Goal: Task Accomplishment & Management: Manage account settings

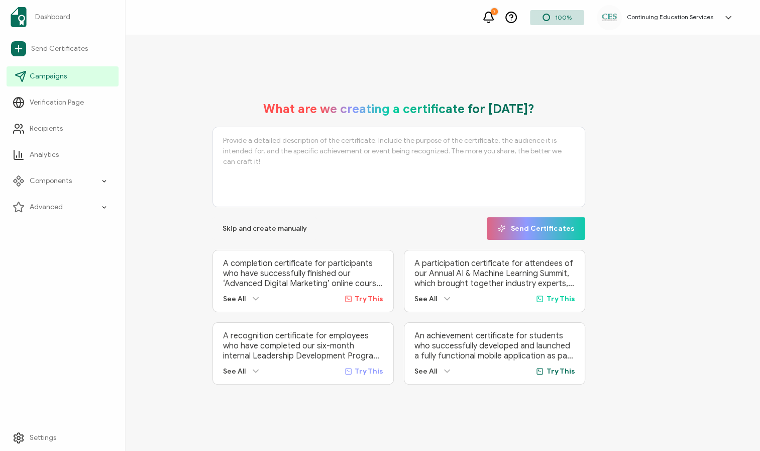
click at [44, 71] on span "Campaigns" at bounding box center [48, 76] width 37 height 10
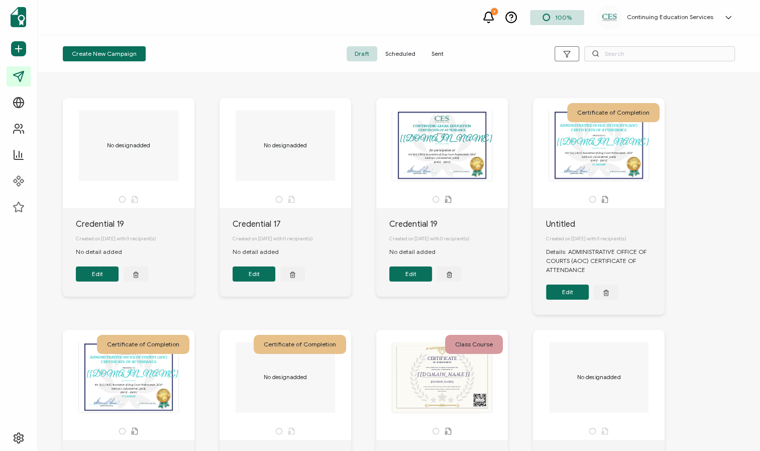
click at [438, 54] on span "Sent" at bounding box center [438, 53] width 28 height 15
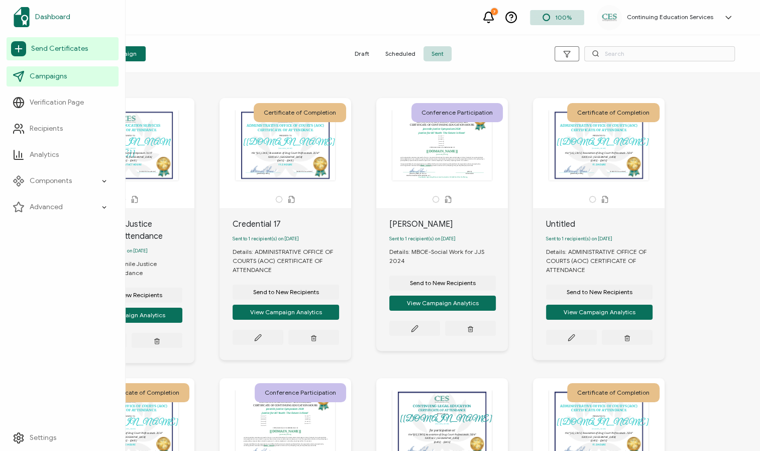
click at [44, 15] on span "Dashboard" at bounding box center [52, 17] width 35 height 10
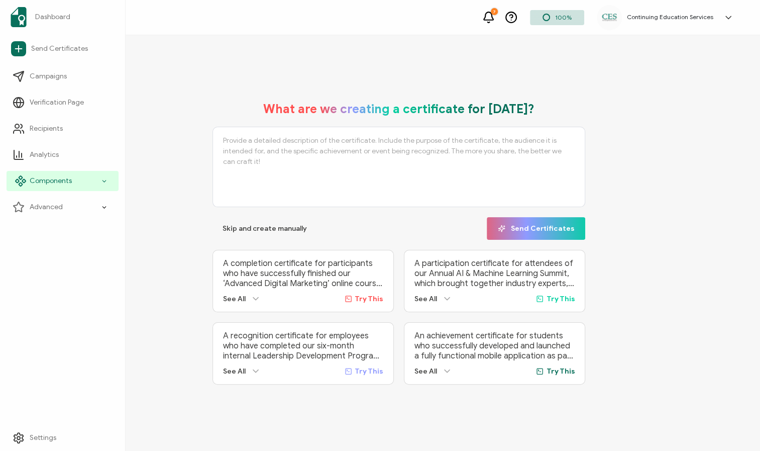
click at [80, 182] on div "Components" at bounding box center [63, 181] width 112 height 20
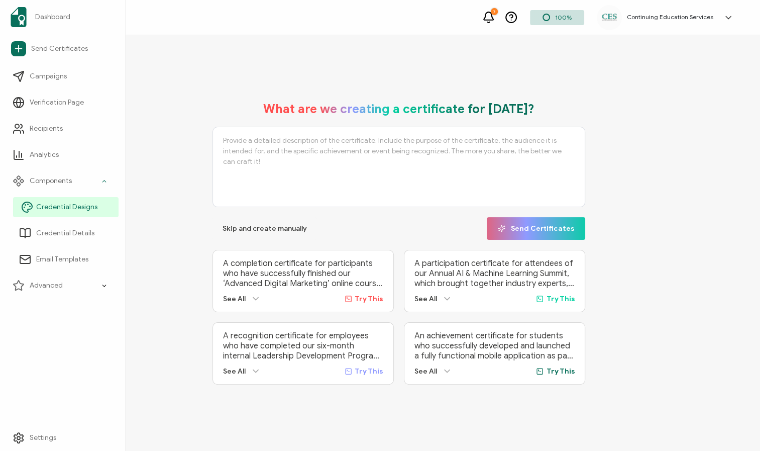
click at [76, 209] on span "Credential Designs" at bounding box center [66, 207] width 61 height 10
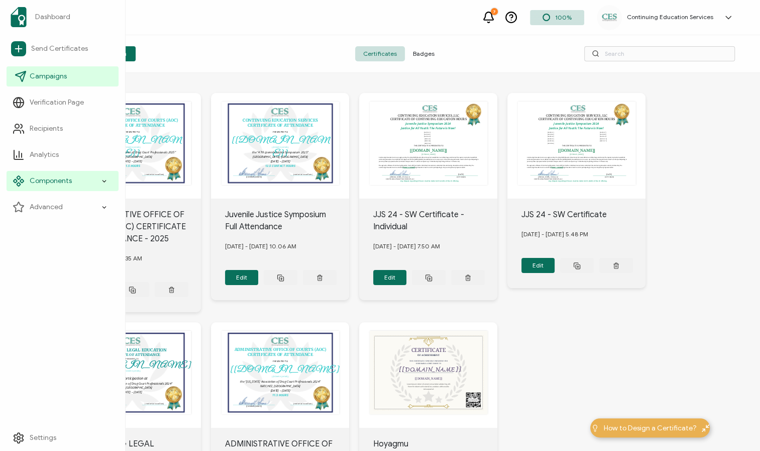
click at [48, 78] on span "Campaigns" at bounding box center [48, 76] width 37 height 10
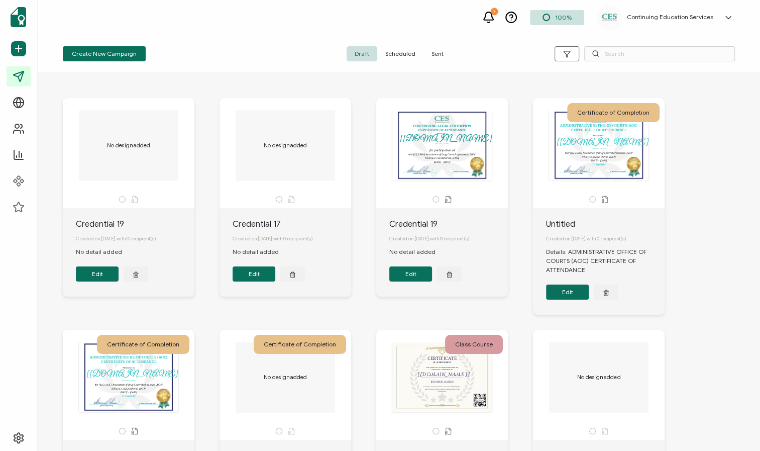
click at [607, 142] on div "This box will change accordingly to the corresponding values in the recipient l…" at bounding box center [599, 145] width 106 height 70
click at [612, 162] on div "This box will change accordingly to the corresponding values in the recipient l…" at bounding box center [599, 145] width 106 height 70
click at [572, 294] on button "Edit" at bounding box center [567, 291] width 43 height 15
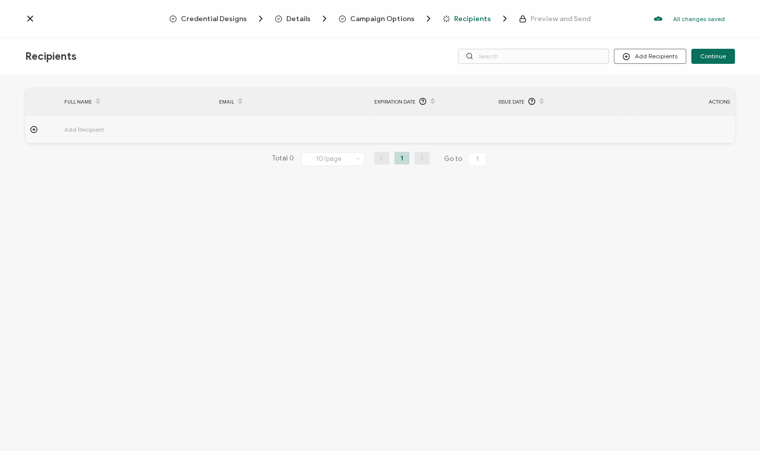
click at [33, 20] on icon at bounding box center [30, 19] width 10 height 10
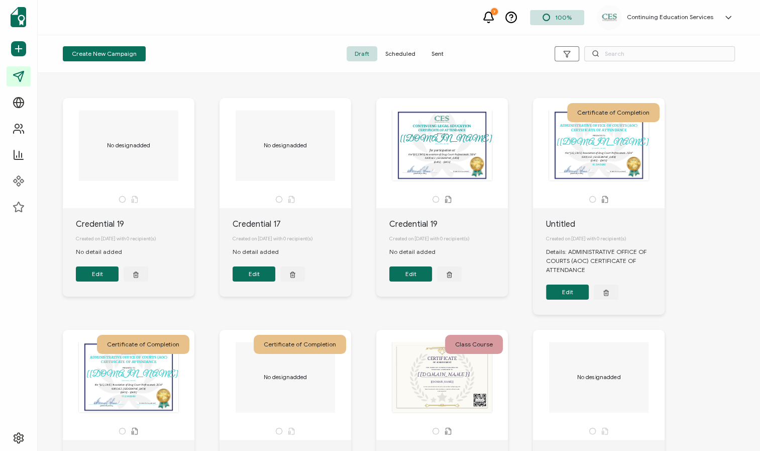
click at [412, 53] on span "Scheduled" at bounding box center [400, 53] width 46 height 15
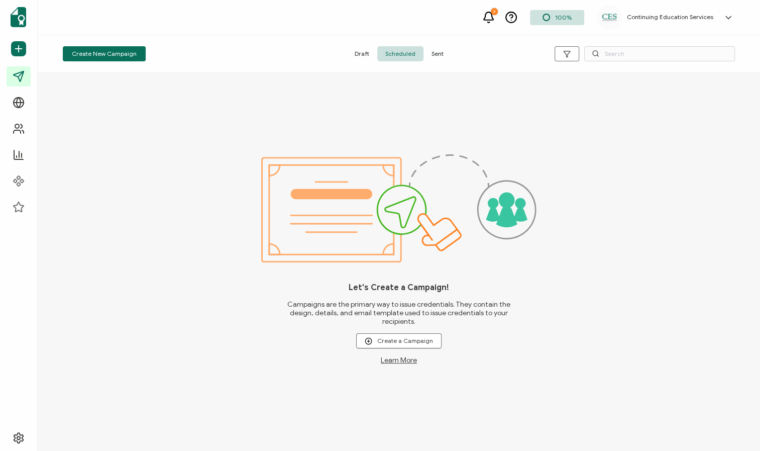
click at [439, 52] on span "Sent" at bounding box center [438, 53] width 28 height 15
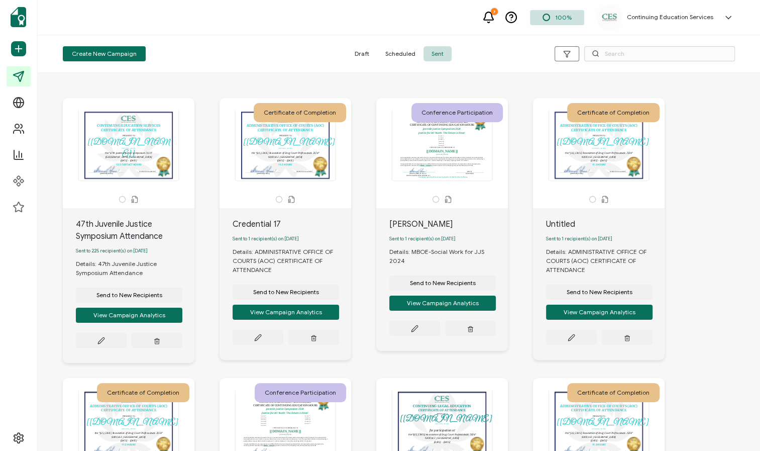
drag, startPoint x: 391, startPoint y: 52, endPoint x: 383, endPoint y: 59, distance: 10.7
click at [391, 52] on span "Scheduled" at bounding box center [400, 53] width 46 height 15
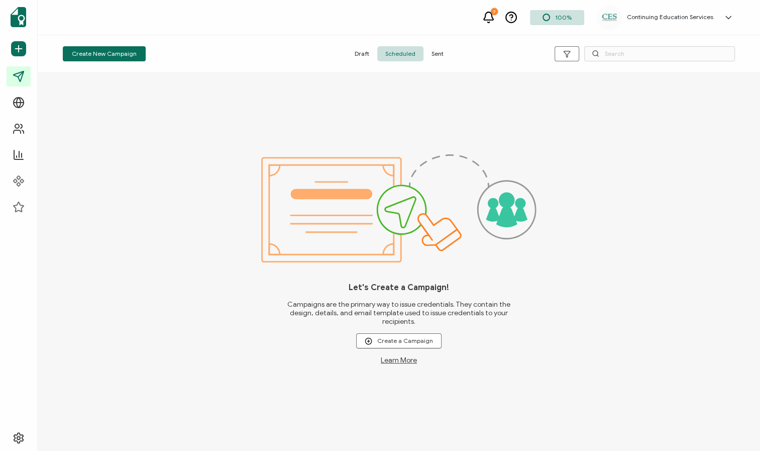
click at [362, 53] on span "Draft" at bounding box center [362, 53] width 31 height 15
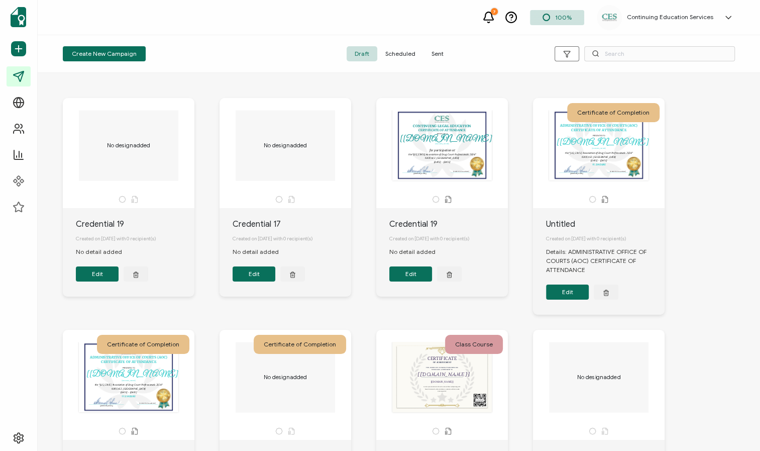
click at [102, 276] on button "Edit" at bounding box center [97, 273] width 43 height 15
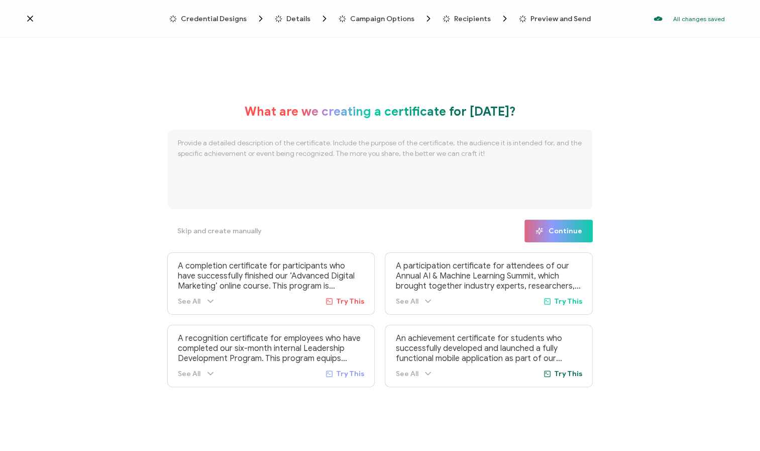
click at [30, 23] on icon at bounding box center [30, 19] width 10 height 10
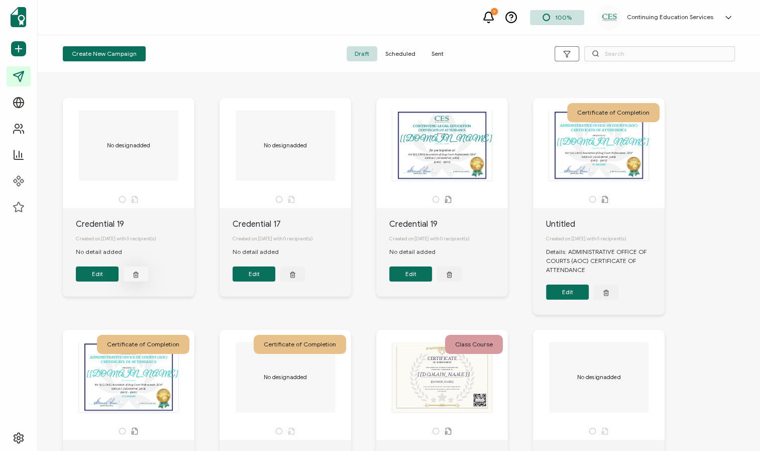
drag, startPoint x: 133, startPoint y: 275, endPoint x: 157, endPoint y: 278, distance: 24.3
click at [134, 275] on icon "button" at bounding box center [136, 274] width 7 height 8
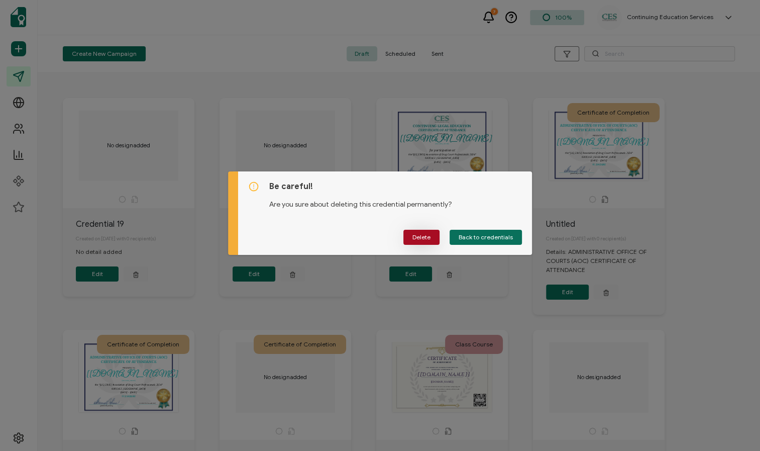
click at [429, 234] on span "Delete" at bounding box center [422, 237] width 18 height 6
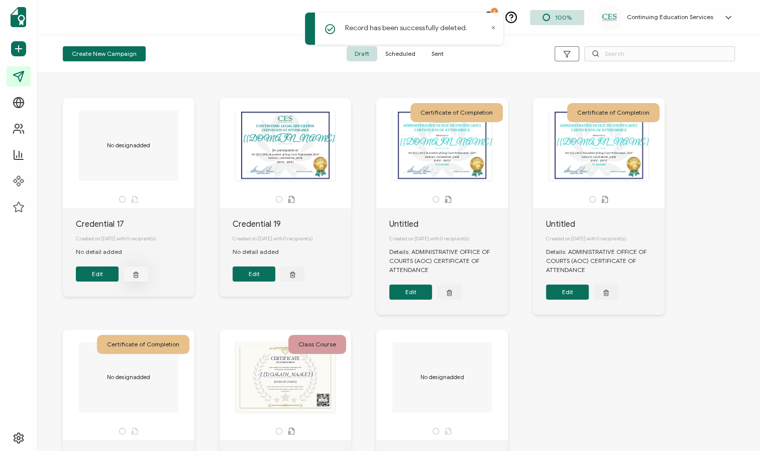
drag, startPoint x: 134, startPoint y: 278, endPoint x: 188, endPoint y: 280, distance: 54.3
click at [134, 278] on icon "button" at bounding box center [136, 274] width 7 height 8
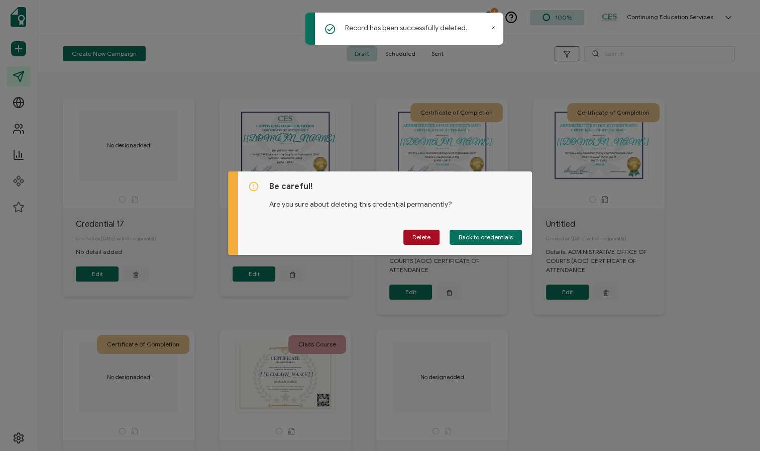
drag, startPoint x: 416, startPoint y: 234, endPoint x: 396, endPoint y: 238, distance: 20.9
click at [416, 234] on span "Delete" at bounding box center [422, 237] width 18 height 6
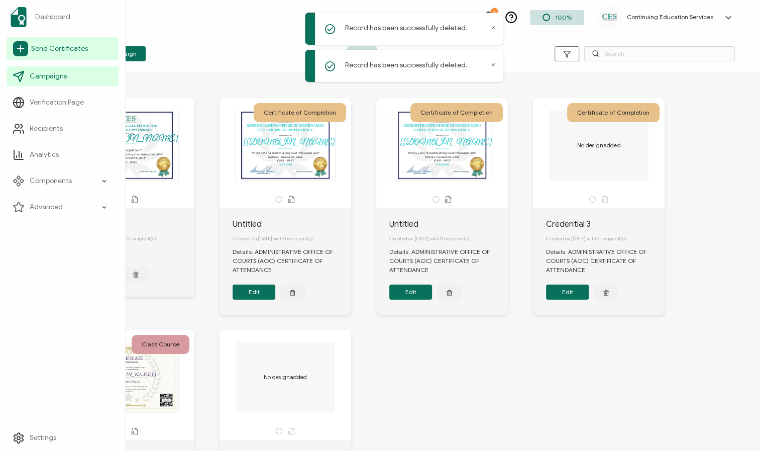
click at [38, 47] on span "Send Certificates" at bounding box center [59, 49] width 57 height 10
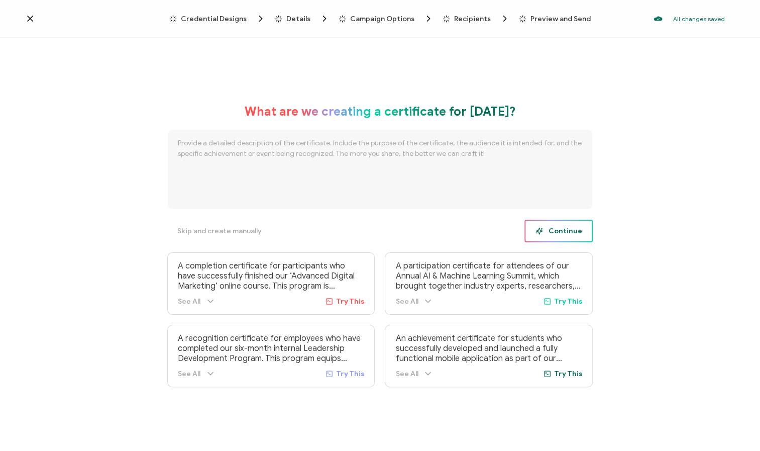
drag, startPoint x: 566, startPoint y: 229, endPoint x: 550, endPoint y: 227, distance: 16.2
click at [566, 229] on span "Continue" at bounding box center [559, 231] width 46 height 8
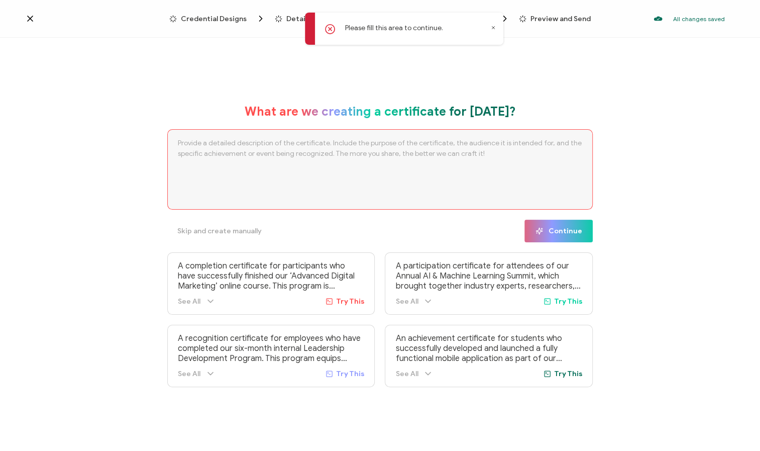
click at [330, 30] on icon at bounding box center [330, 29] width 10 height 10
click at [234, 228] on span "Skip and create manually" at bounding box center [219, 231] width 84 height 7
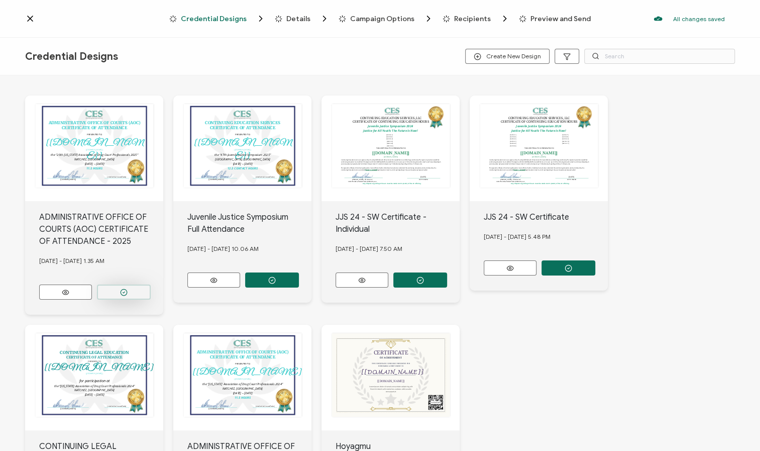
click at [126, 289] on circle "button" at bounding box center [124, 292] width 7 height 7
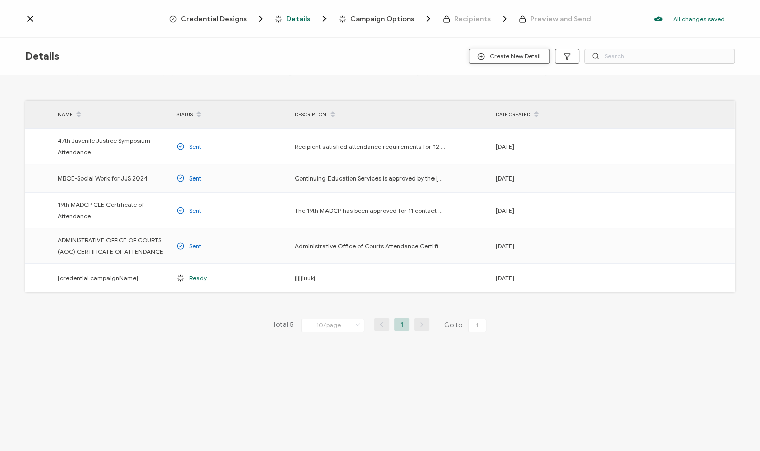
click at [493, 53] on span "Create New Detail" at bounding box center [509, 57] width 64 height 8
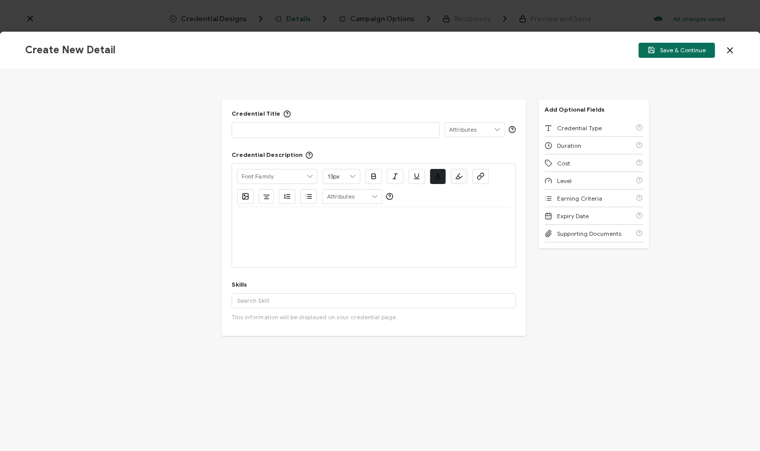
click at [313, 131] on p at bounding box center [335, 130] width 196 height 10
click at [290, 223] on p at bounding box center [373, 219] width 273 height 9
drag, startPoint x: 289, startPoint y: 298, endPoint x: 336, endPoint y: 292, distance: 47.6
click at [289, 298] on input "text" at bounding box center [374, 300] width 284 height 15
type input "Attendance"
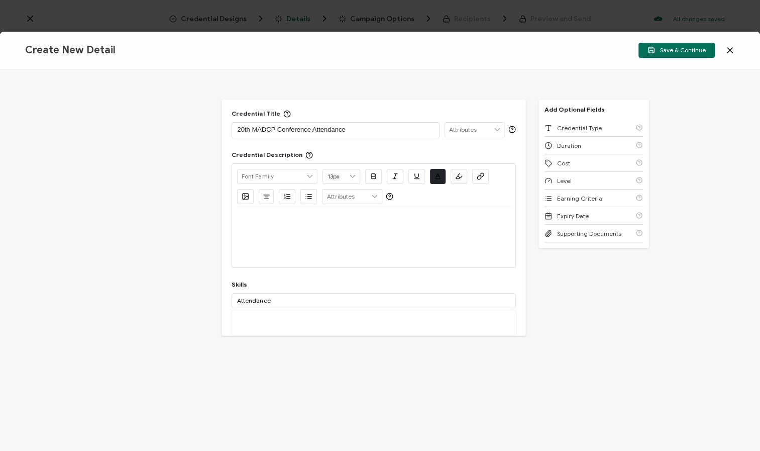
click at [284, 215] on p at bounding box center [373, 219] width 273 height 9
click at [305, 221] on p "Recipient has satisfied attendance requirements for 11.45 hours." at bounding box center [373, 219] width 273 height 9
drag, startPoint x: 412, startPoint y: 218, endPoint x: 425, endPoint y: 221, distance: 13.0
click at [412, 218] on p "Recipient has satisfied AOC attendance requirements for 11.45 hours." at bounding box center [373, 219] width 273 height 9
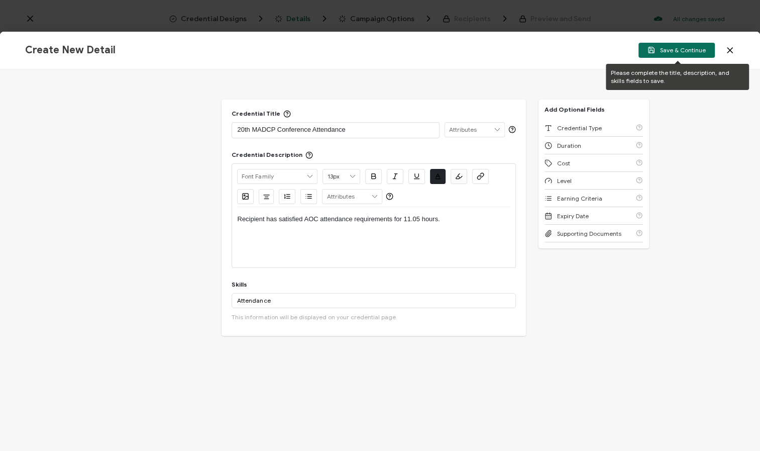
drag, startPoint x: 683, startPoint y: 49, endPoint x: 660, endPoint y: 65, distance: 27.7
click at [683, 49] on span "Save & Continue" at bounding box center [677, 50] width 58 height 8
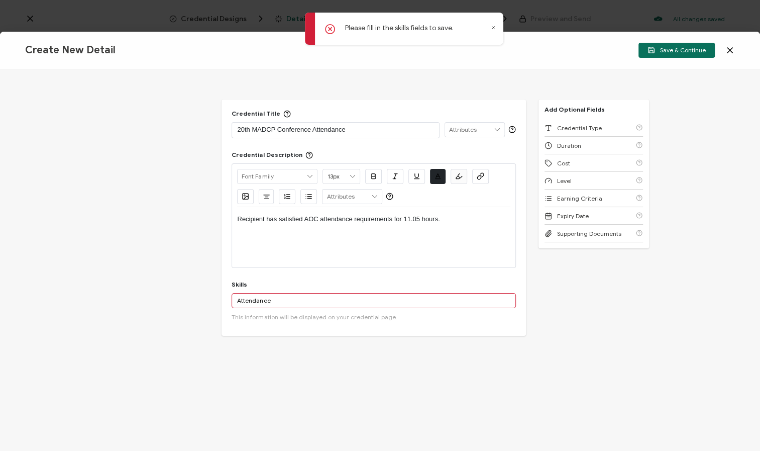
click at [294, 301] on input "Attendance" at bounding box center [374, 300] width 284 height 15
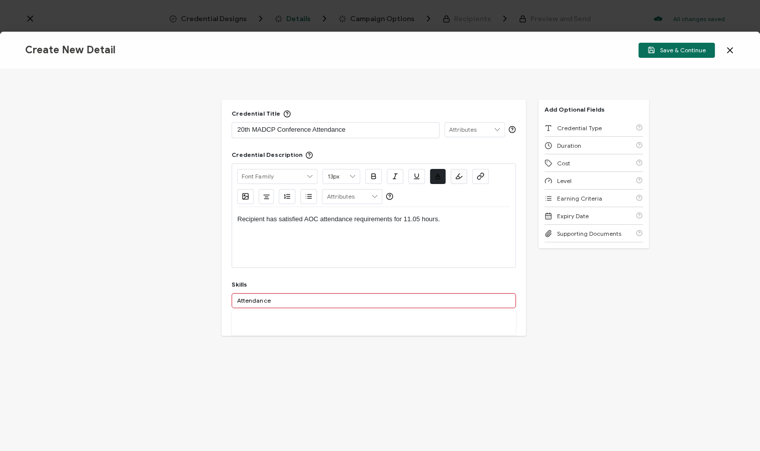
type input "Attendance"
click at [275, 321] on button "Add 'Attendance'" at bounding box center [271, 322] width 68 height 15
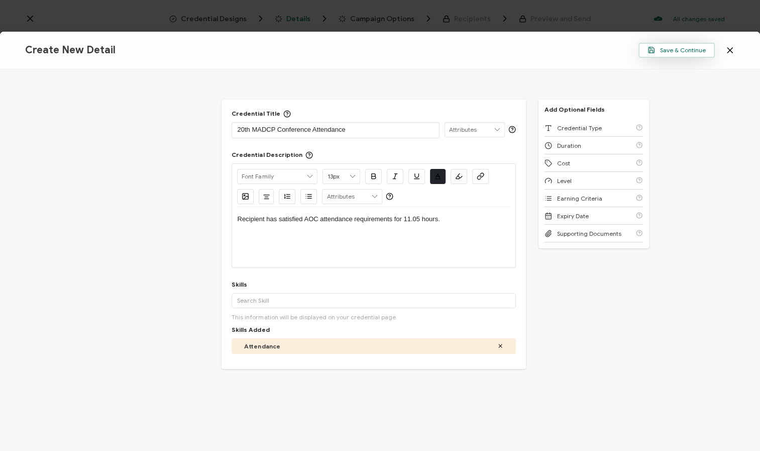
click at [680, 42] on div "Create New Detail Save & Continue" at bounding box center [380, 51] width 760 height 38
click at [684, 51] on span "Save & Continue" at bounding box center [677, 50] width 58 height 8
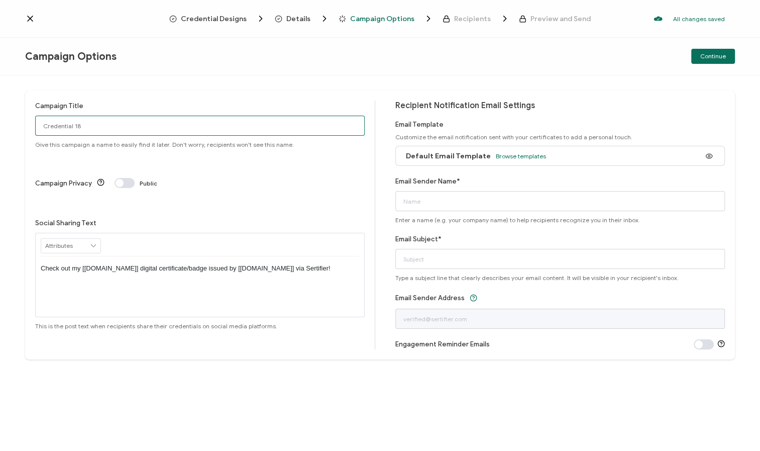
click at [114, 129] on input "Credential 18" at bounding box center [200, 126] width 330 height 20
drag, startPoint x: 91, startPoint y: 126, endPoint x: 0, endPoint y: 126, distance: 91.0
click at [0, 126] on div "Campaign Title Credential 18 Give this campaign a name to easily find it later.…" at bounding box center [380, 262] width 760 height 375
type input "20th MADCP 2025"
click at [95, 239] on icon at bounding box center [93, 246] width 9 height 14
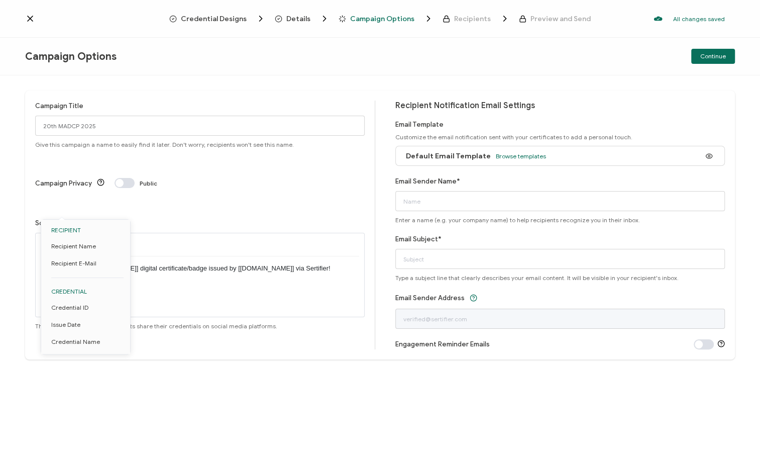
click at [95, 239] on icon at bounding box center [93, 246] width 9 height 14
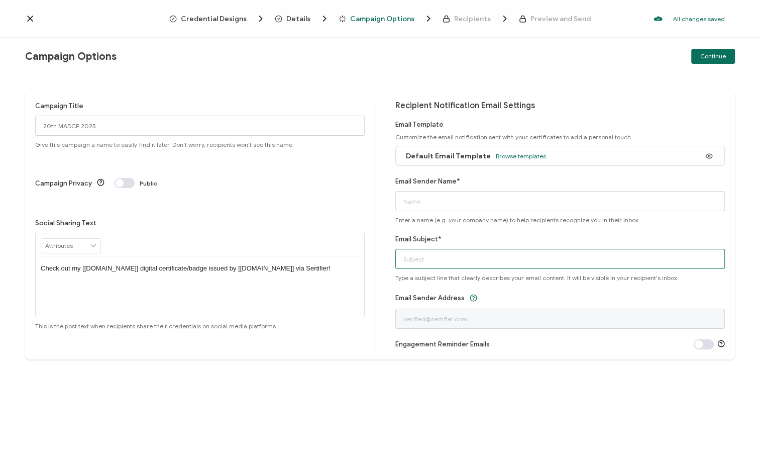
drag, startPoint x: 438, startPoint y: 256, endPoint x: 473, endPoint y: 255, distance: 35.2
click at [438, 256] on input "Email Subject*" at bounding box center [561, 259] width 330 height 20
type input "20th MADCP Attendance Certificate"
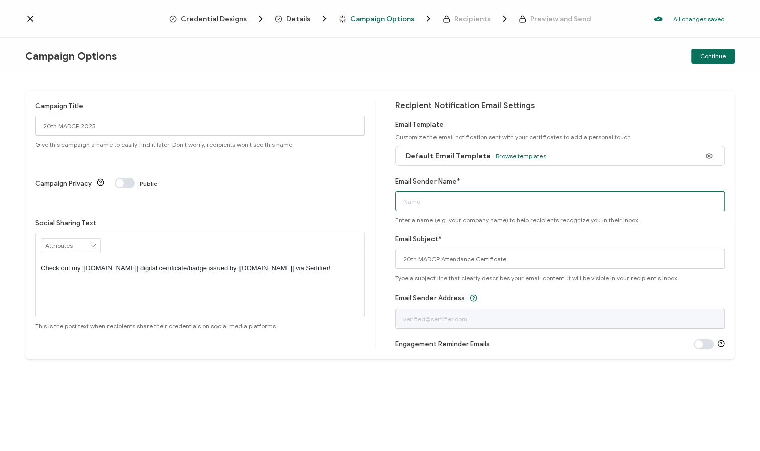
click at [456, 200] on input "Email Sender Name*" at bounding box center [561, 201] width 330 height 20
type input "Continuing Education Services, LLC"
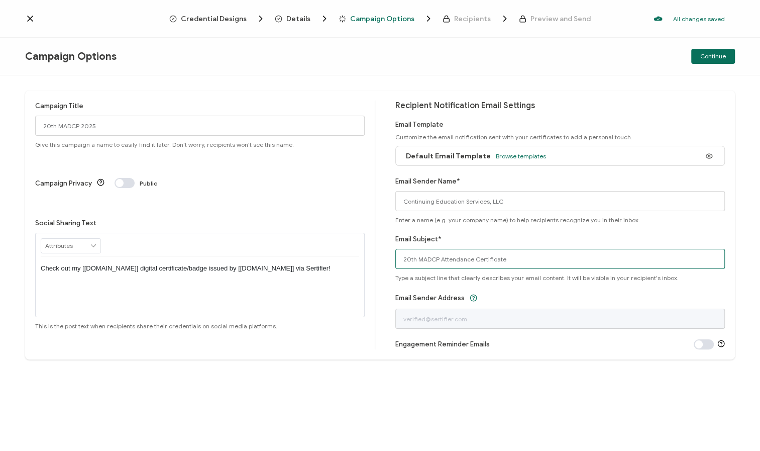
click at [400, 259] on input "20th MADCP Attendance Certificate" at bounding box center [561, 259] width 330 height 20
click at [560, 261] on input "Your 20th MADCP Attendance Certificate" at bounding box center [561, 259] width 330 height 20
type input "Your 20th MADCP Attendance Certificate has Arrived"
drag, startPoint x: 710, startPoint y: 345, endPoint x: 690, endPoint y: 351, distance: 21.6
click at [710, 345] on span at bounding box center [704, 344] width 20 height 10
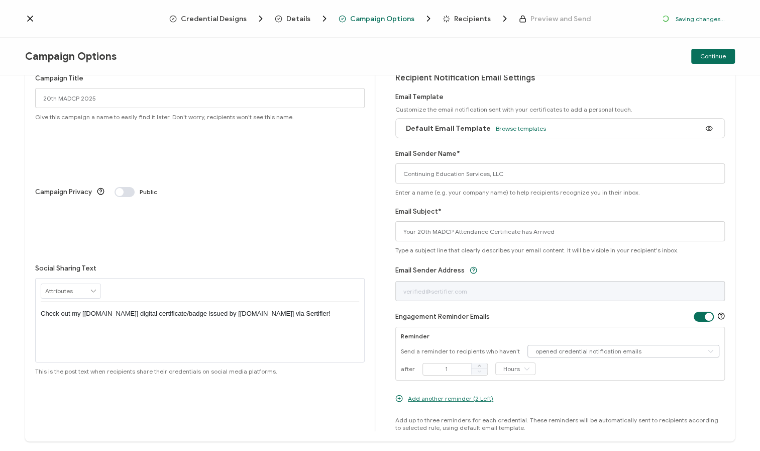
scroll to position [52, 0]
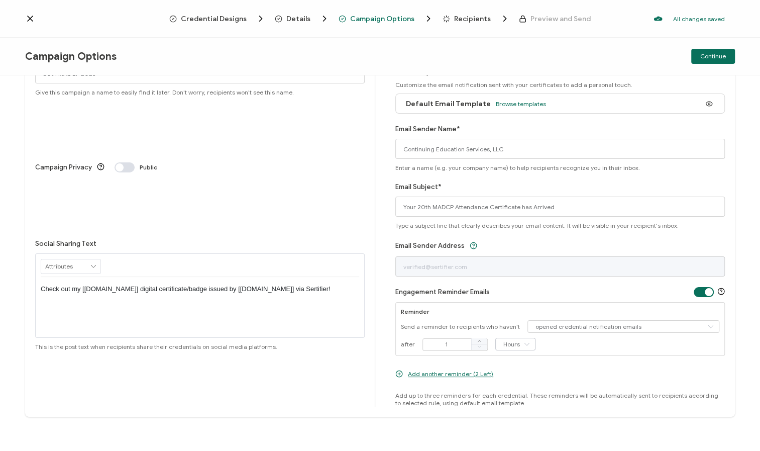
click at [521, 344] on icon at bounding box center [527, 344] width 13 height 13
click at [479, 340] on span at bounding box center [479, 341] width 16 height 6
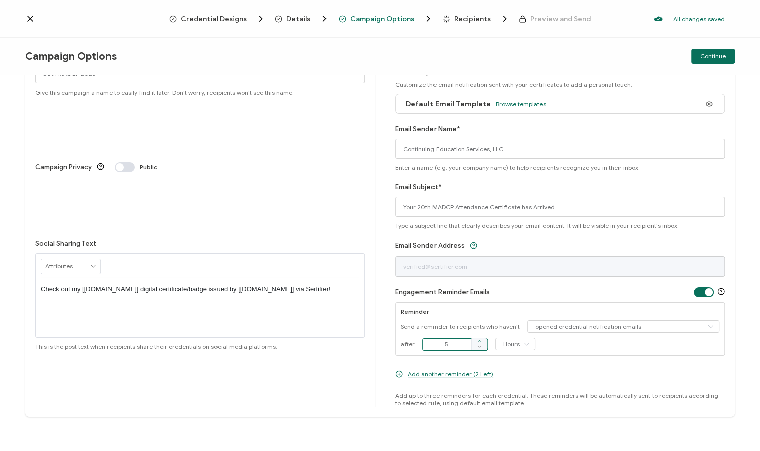
click at [479, 340] on span at bounding box center [479, 341] width 16 height 6
type input "7"
click at [525, 344] on icon at bounding box center [527, 344] width 13 height 13
click at [514, 386] on span "Days" at bounding box center [510, 385] width 14 height 8
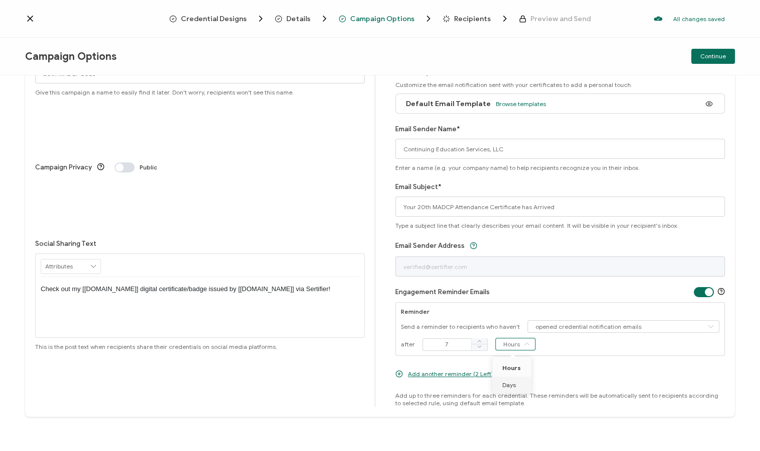
type input "Days"
drag, startPoint x: 467, startPoint y: 373, endPoint x: 506, endPoint y: 378, distance: 38.5
click at [467, 373] on span "Add another reminder (2 Left)" at bounding box center [450, 374] width 85 height 8
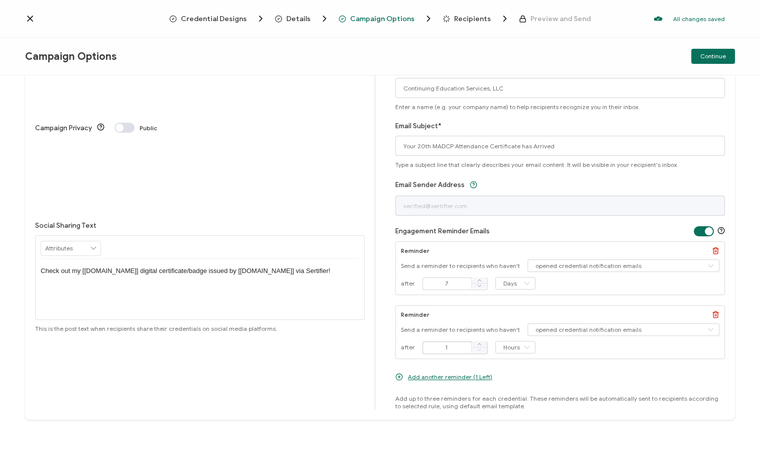
scroll to position [116, 0]
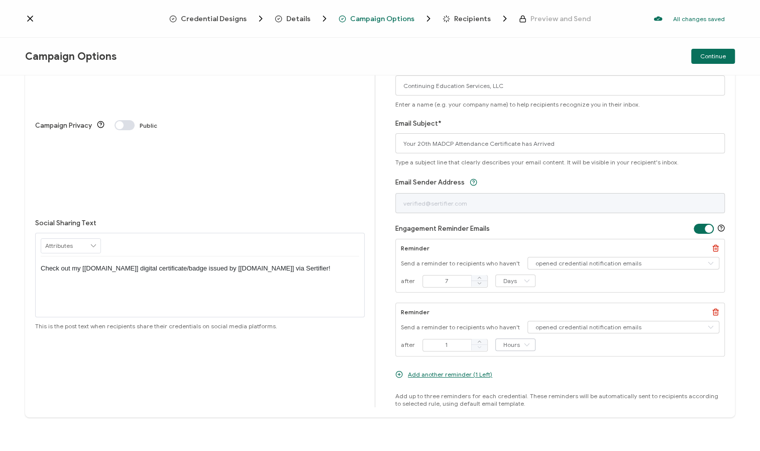
click at [521, 345] on icon at bounding box center [527, 344] width 13 height 13
click at [513, 383] on span "Days" at bounding box center [510, 385] width 14 height 8
type input "Days"
click at [480, 340] on span at bounding box center [479, 342] width 16 height 6
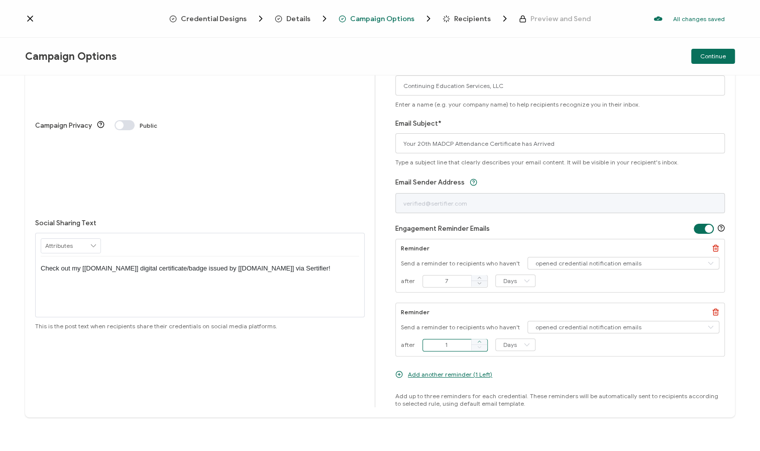
click at [480, 340] on span at bounding box center [479, 342] width 16 height 6
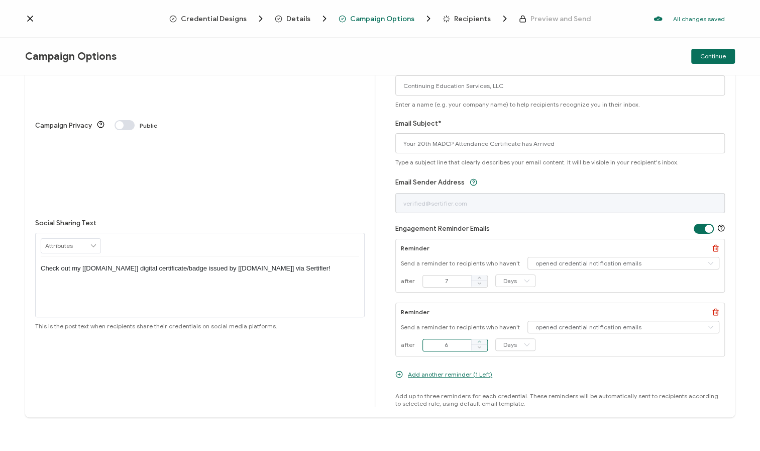
click at [480, 340] on span at bounding box center [479, 342] width 16 height 6
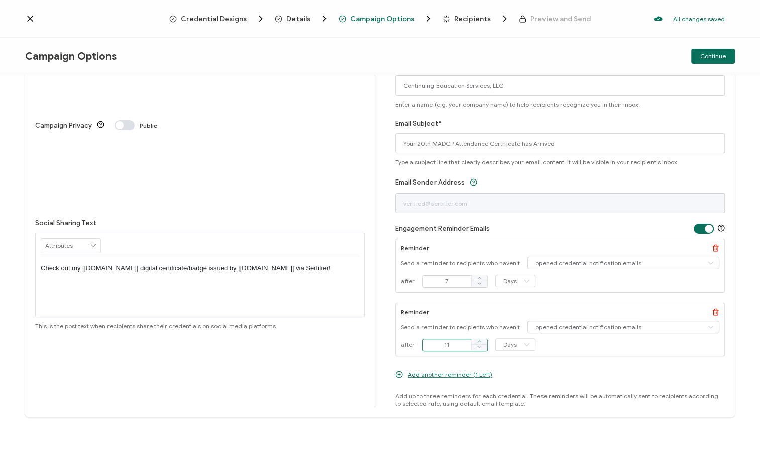
click at [480, 340] on span at bounding box center [479, 342] width 16 height 6
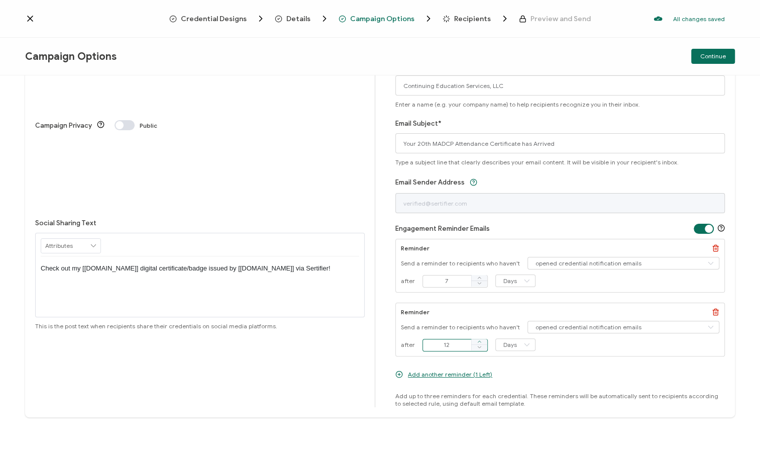
click at [480, 340] on span at bounding box center [479, 342] width 16 height 6
type input "14"
click at [465, 374] on span "Add another reminder (1 Left)" at bounding box center [450, 374] width 84 height 8
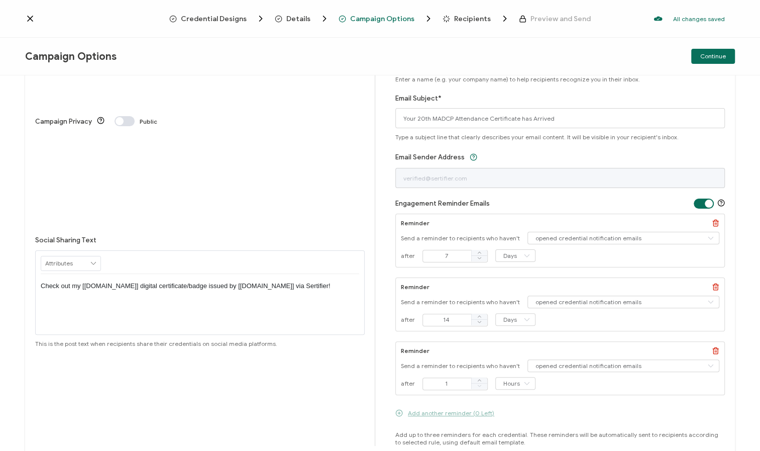
scroll to position [179, 0]
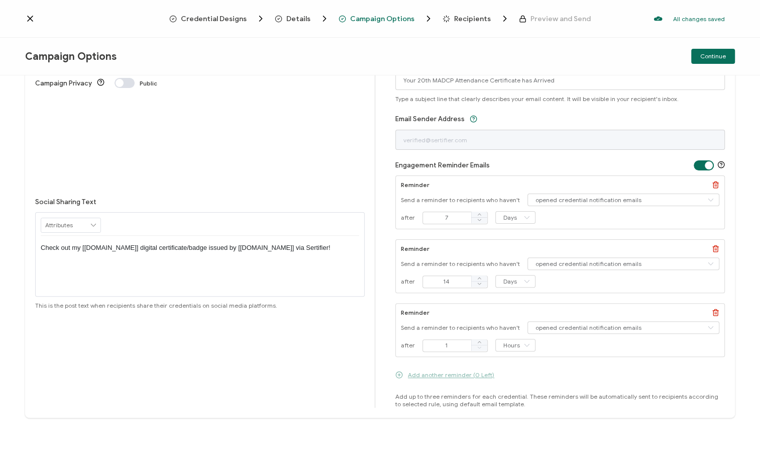
click at [477, 345] on icon at bounding box center [479, 347] width 5 height 5
drag, startPoint x: 421, startPoint y: 341, endPoint x: 415, endPoint y: 341, distance: 6.0
click at [415, 341] on div "after 1 Hours Hours Days" at bounding box center [560, 345] width 319 height 13
type input "30"
click at [523, 342] on icon at bounding box center [527, 345] width 13 height 13
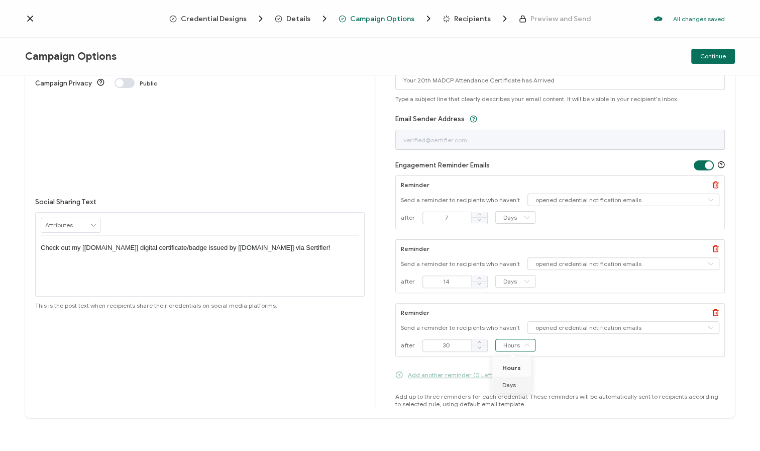
click at [512, 386] on span "Days" at bounding box center [510, 385] width 14 height 8
type input "Days"
drag, startPoint x: 717, startPoint y: 54, endPoint x: 704, endPoint y: 64, distance: 16.1
click at [717, 54] on span "Continue" at bounding box center [714, 56] width 26 height 6
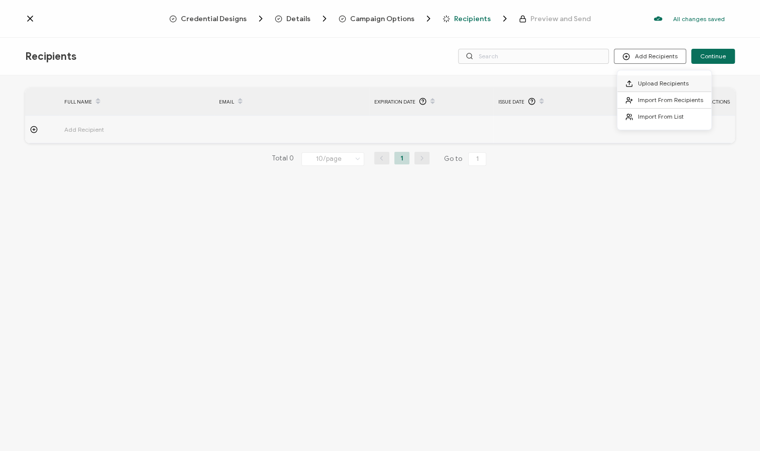
click at [647, 79] on span "Upload Recipients" at bounding box center [663, 83] width 51 height 8
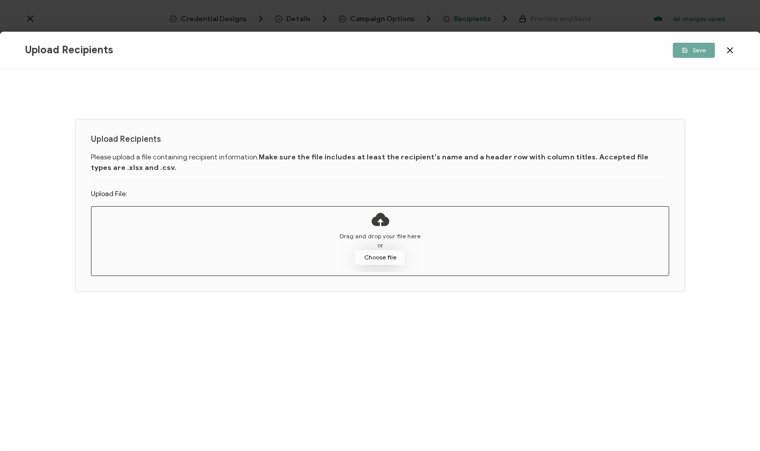
click at [391, 257] on button "Choose file" at bounding box center [380, 257] width 50 height 15
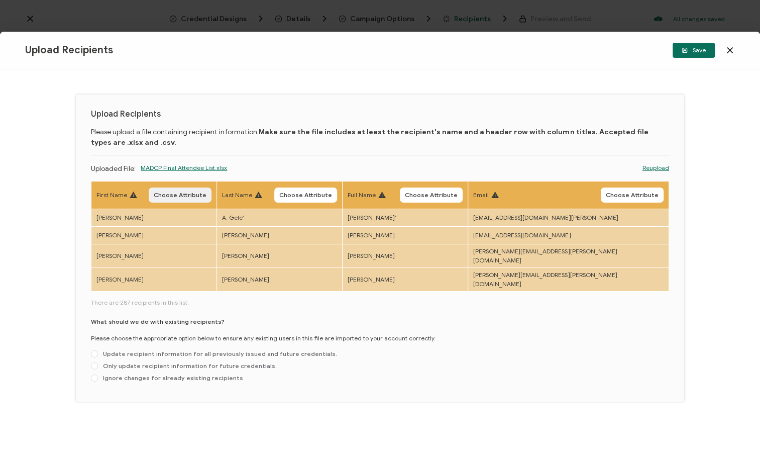
click at [190, 194] on span "Choose Attribute" at bounding box center [180, 195] width 53 height 6
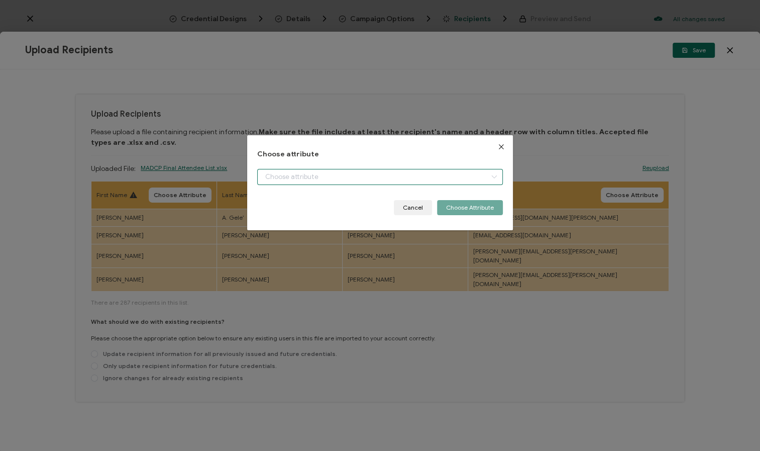
click at [322, 179] on input "dialog" at bounding box center [380, 177] width 246 height 16
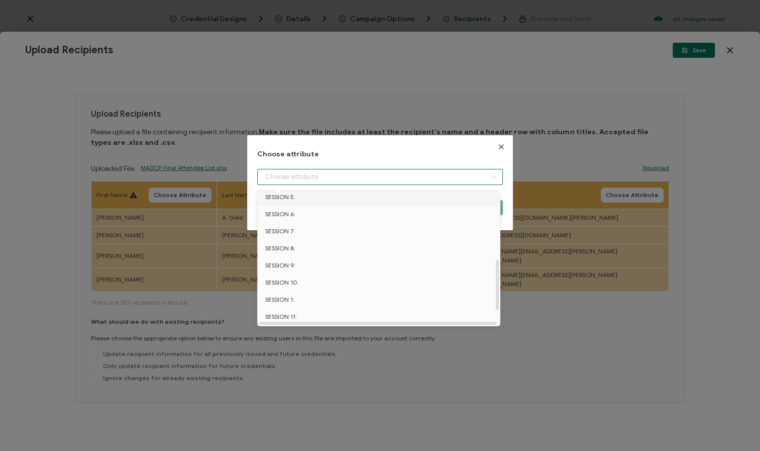
scroll to position [215, 0]
click at [307, 310] on li "First Name" at bounding box center [380, 317] width 251 height 17
type input "First Name"
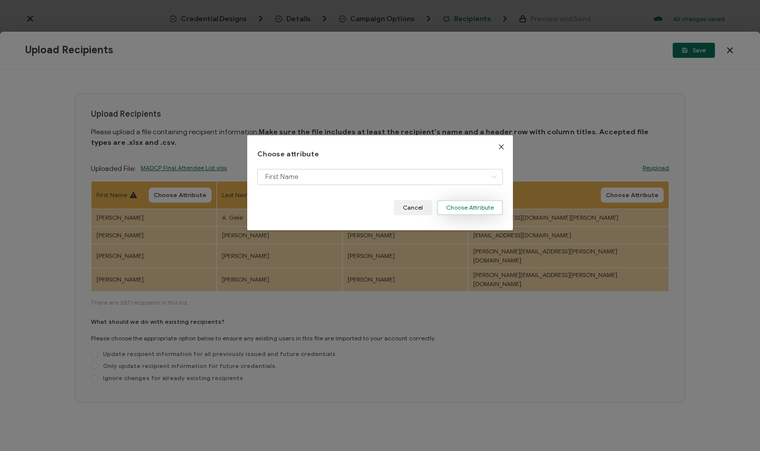
click at [464, 208] on button "Choose Attribute" at bounding box center [470, 207] width 66 height 15
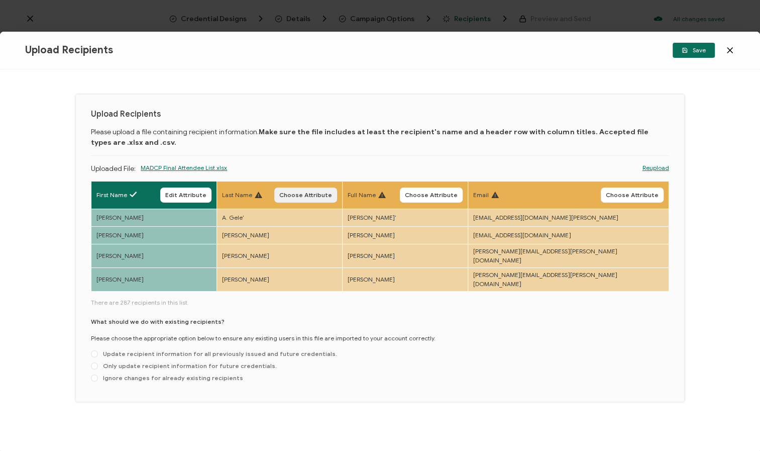
click at [332, 193] on span "Choose Attribute" at bounding box center [305, 195] width 53 height 6
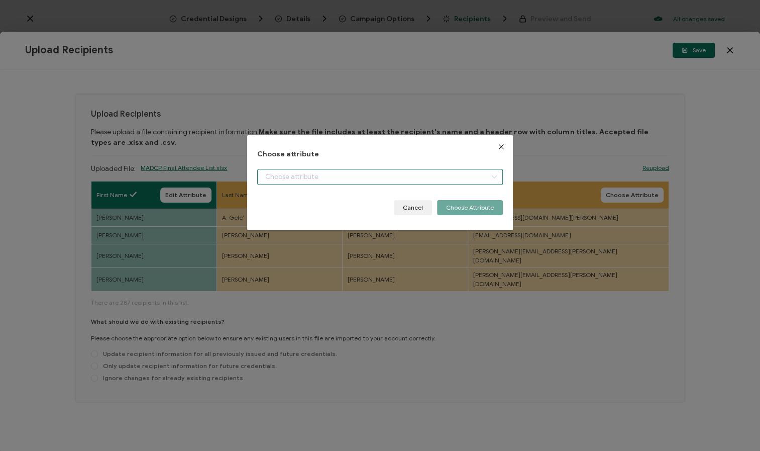
click at [473, 178] on input "dialog" at bounding box center [380, 177] width 246 height 16
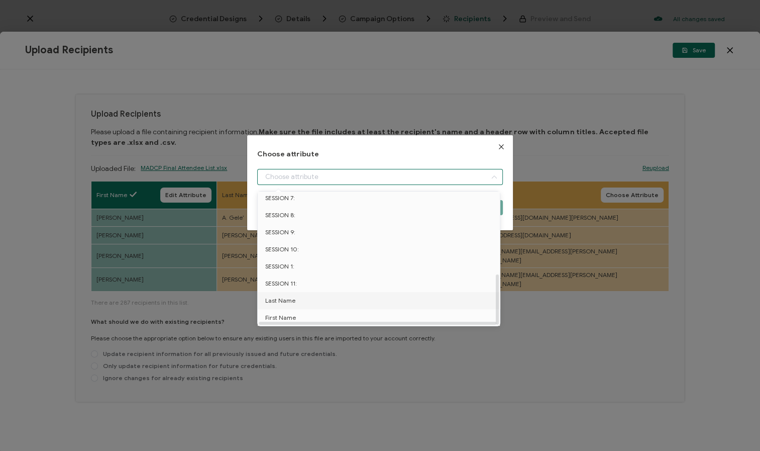
click at [328, 292] on li "Last Name" at bounding box center [380, 300] width 251 height 17
type input "Last Name"
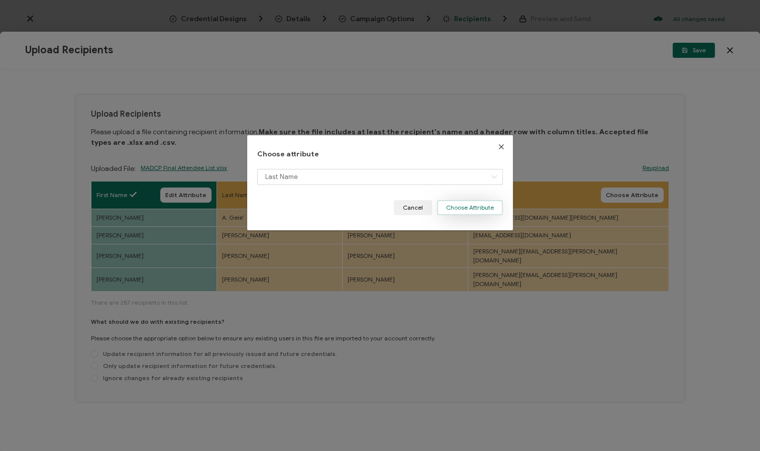
drag, startPoint x: 460, startPoint y: 205, endPoint x: 466, endPoint y: 210, distance: 7.1
click at [460, 205] on button "Choose Attribute" at bounding box center [470, 207] width 66 height 15
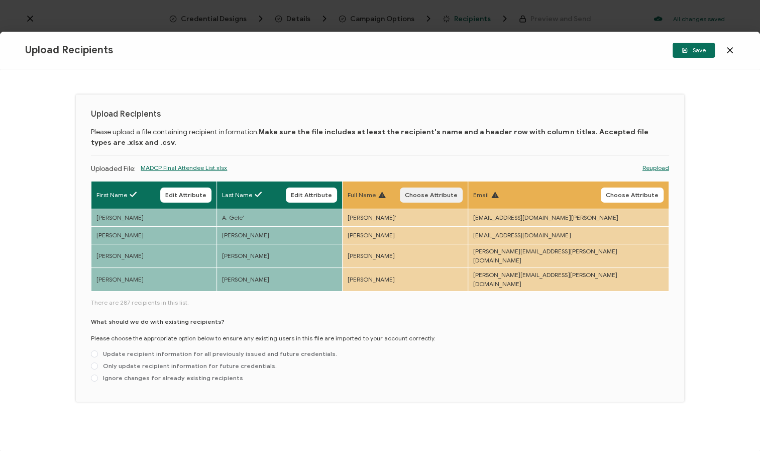
click at [458, 196] on span "Choose Attribute" at bounding box center [431, 195] width 53 height 6
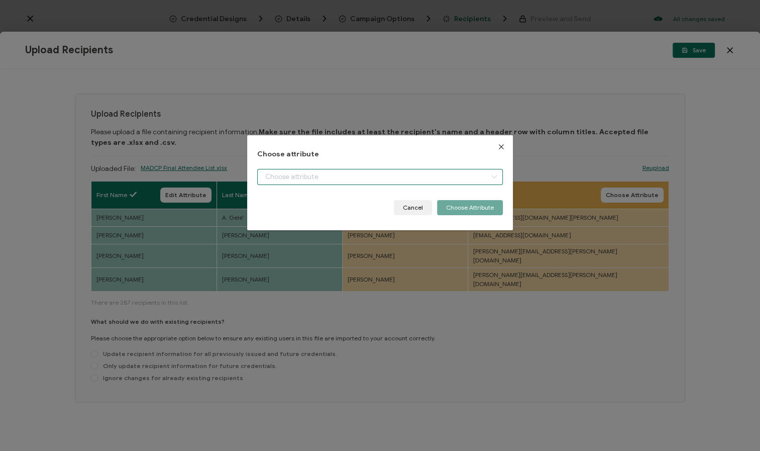
click at [480, 178] on input "dialog" at bounding box center [380, 177] width 246 height 16
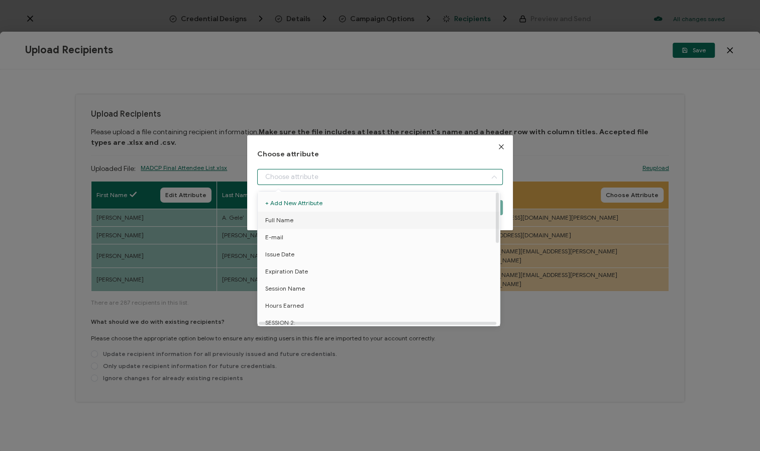
click at [348, 220] on li "Full Name" at bounding box center [380, 220] width 251 height 17
type input "Full Name"
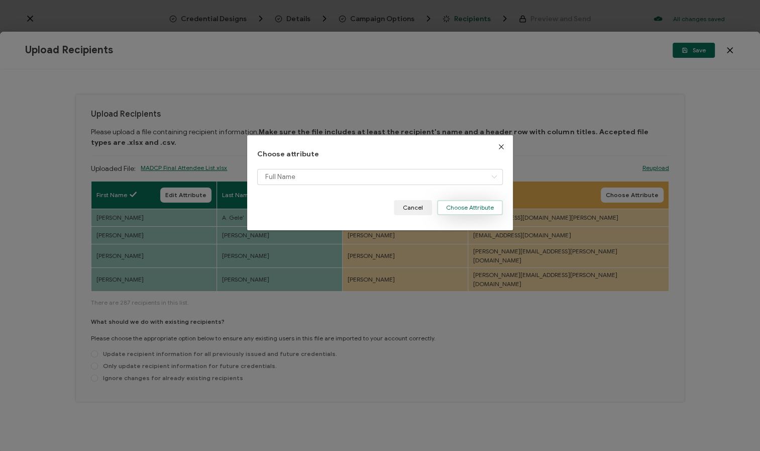
click at [467, 207] on button "Choose Attribute" at bounding box center [470, 207] width 66 height 15
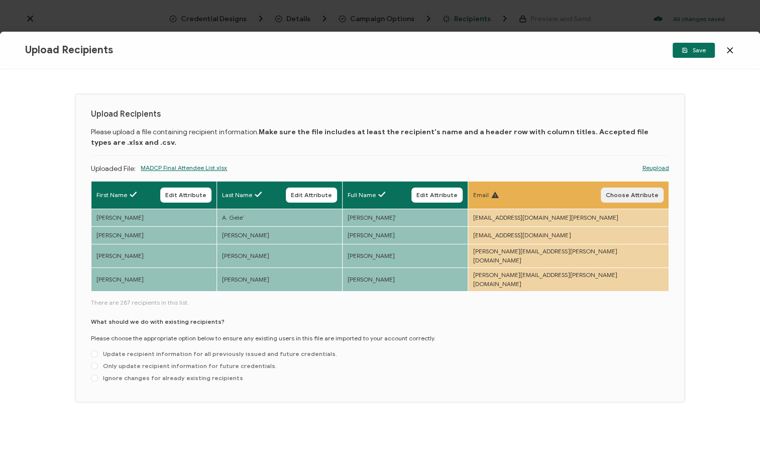
click at [632, 194] on span "Choose Attribute" at bounding box center [632, 195] width 53 height 6
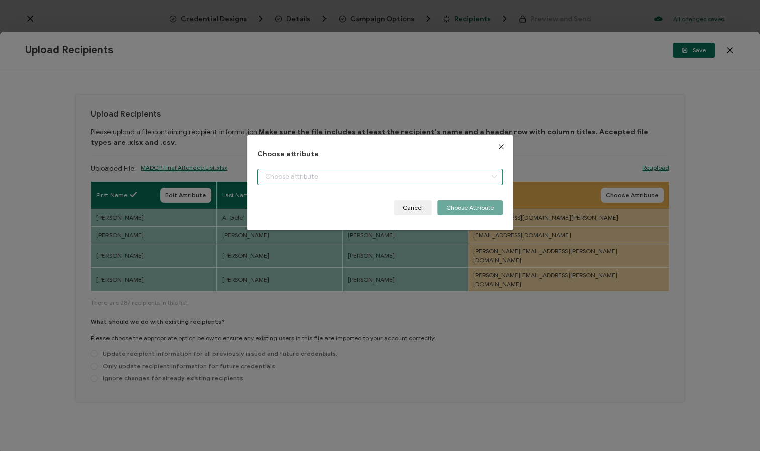
click at [477, 178] on input "dialog" at bounding box center [380, 177] width 246 height 16
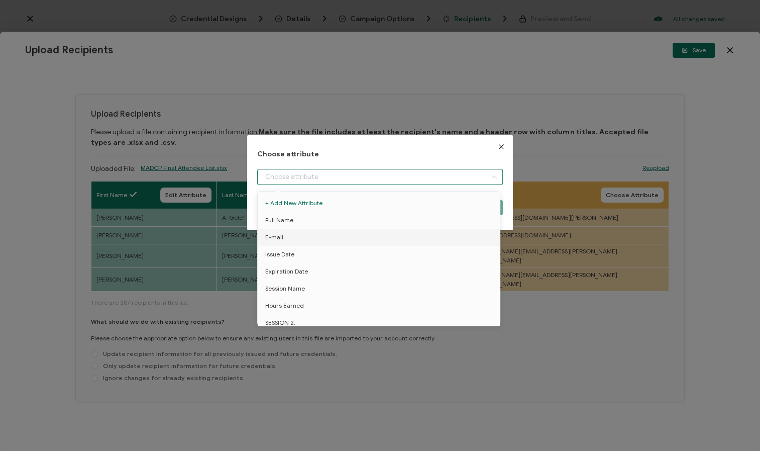
click at [317, 238] on li "E-mail" at bounding box center [380, 237] width 251 height 17
type input "E-mail"
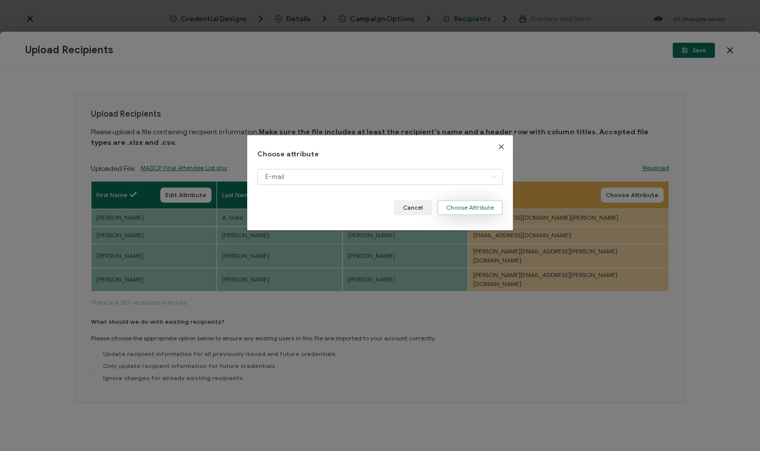
click at [456, 210] on button "Choose Attribute" at bounding box center [470, 207] width 66 height 15
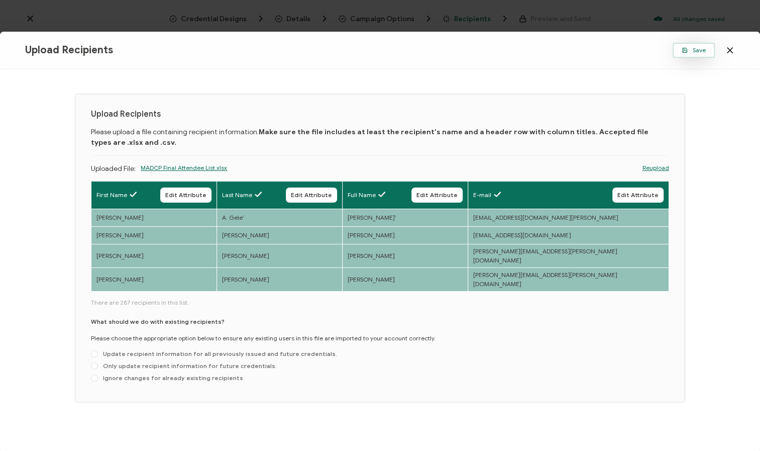
click at [698, 48] on span "Save" at bounding box center [694, 50] width 24 height 6
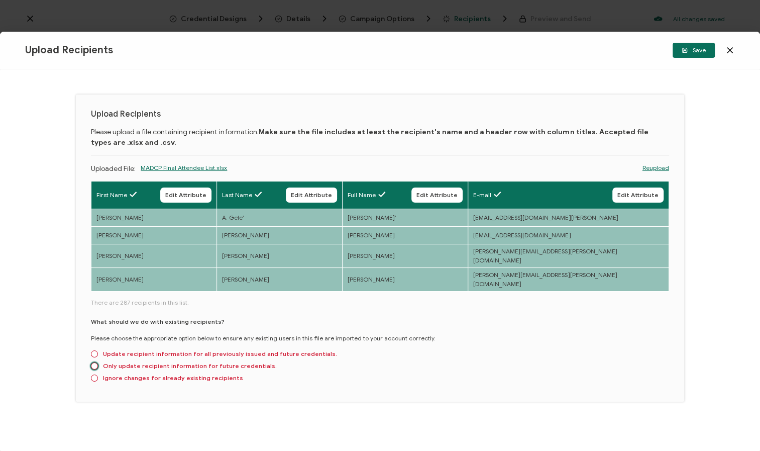
drag, startPoint x: 94, startPoint y: 353, endPoint x: 89, endPoint y: 355, distance: 5.2
click at [94, 362] on span at bounding box center [94, 365] width 7 height 7
click at [94, 362] on input "Only update recipient information for future credentials." at bounding box center [94, 366] width 7 height 8
radio input "true"
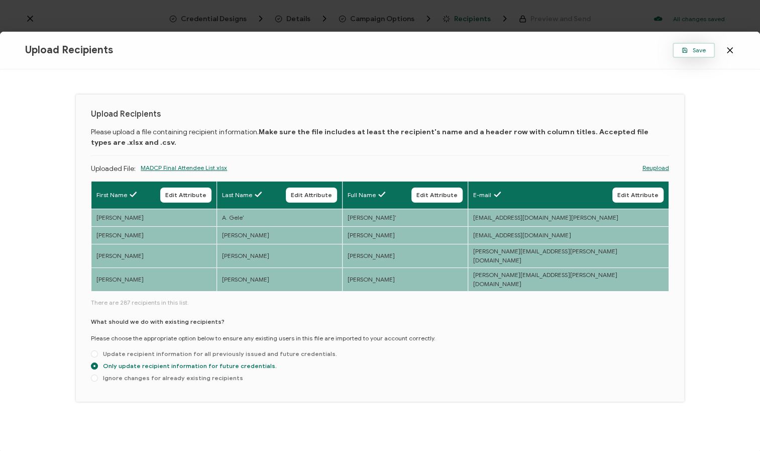
click at [695, 51] on span "Save" at bounding box center [694, 50] width 24 height 6
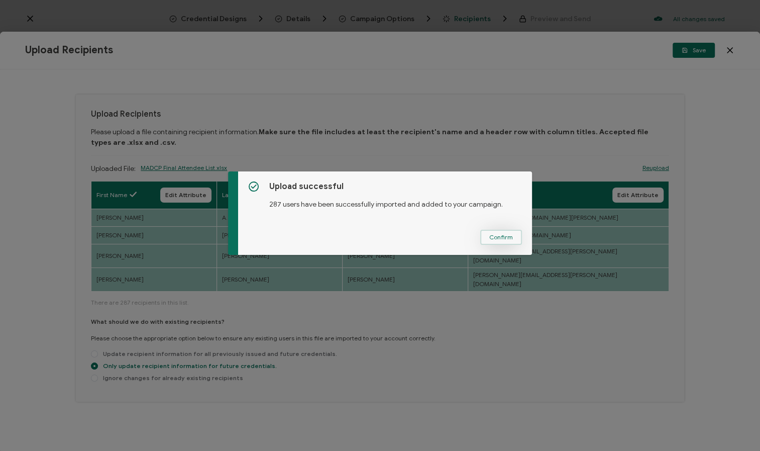
click at [496, 240] on span "Confirm" at bounding box center [501, 237] width 24 height 6
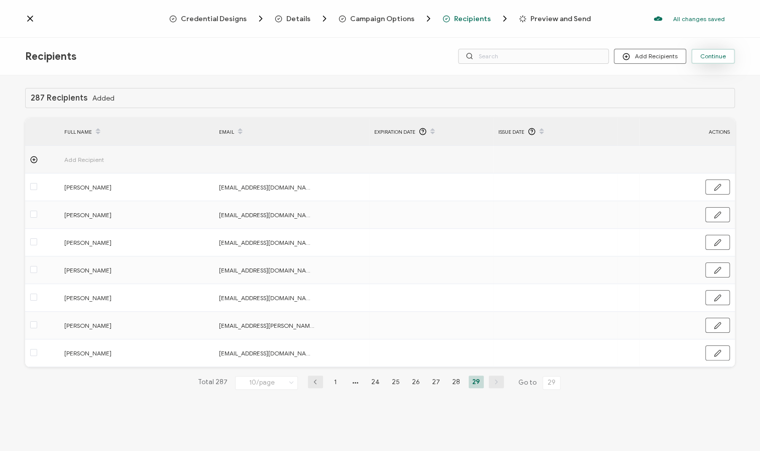
click at [718, 56] on span "Continue" at bounding box center [714, 56] width 26 height 6
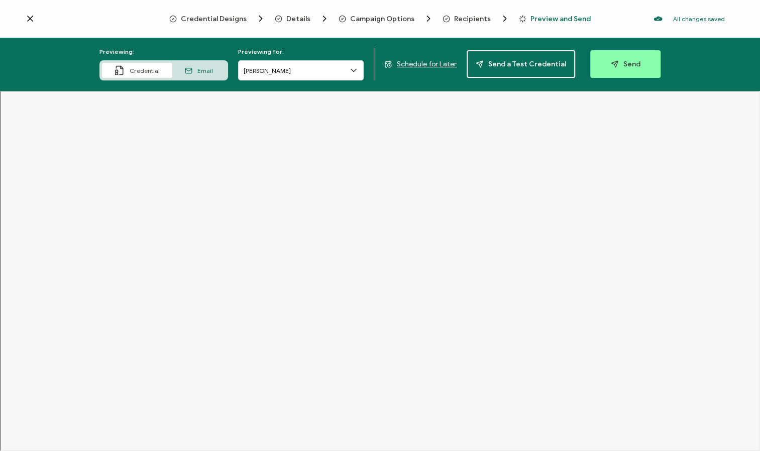
click at [629, 67] on span "Send" at bounding box center [626, 64] width 30 height 8
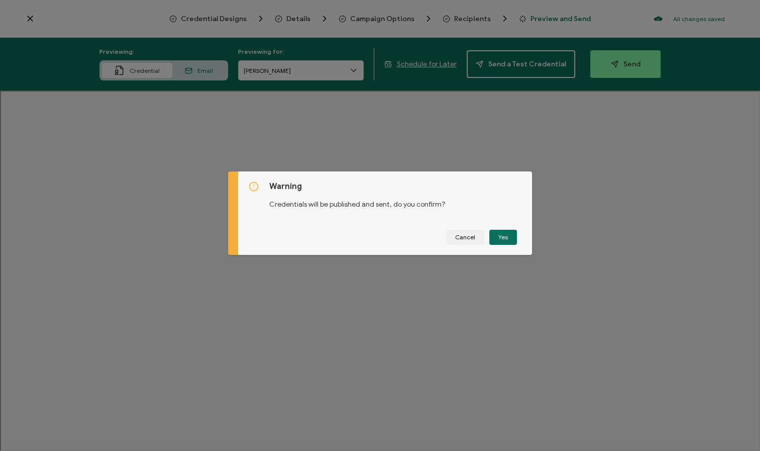
drag, startPoint x: 502, startPoint y: 236, endPoint x: 521, endPoint y: 235, distance: 19.1
click at [502, 236] on button "Yes" at bounding box center [503, 237] width 28 height 15
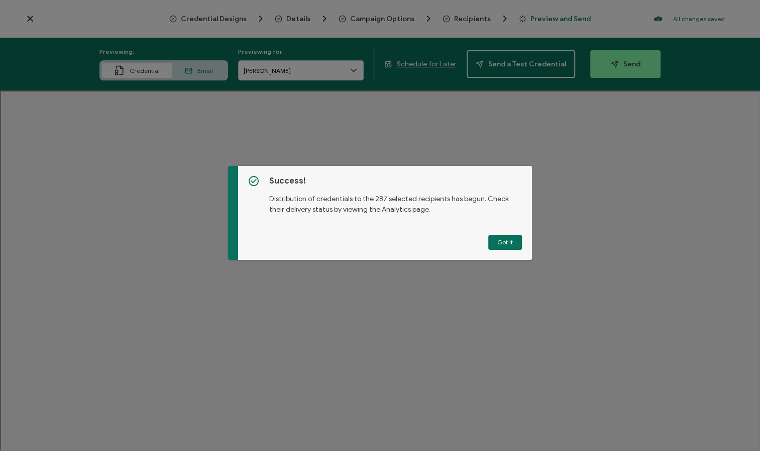
drag, startPoint x: 502, startPoint y: 243, endPoint x: 492, endPoint y: 243, distance: 10.1
click at [503, 243] on button "Got It" at bounding box center [505, 242] width 34 height 15
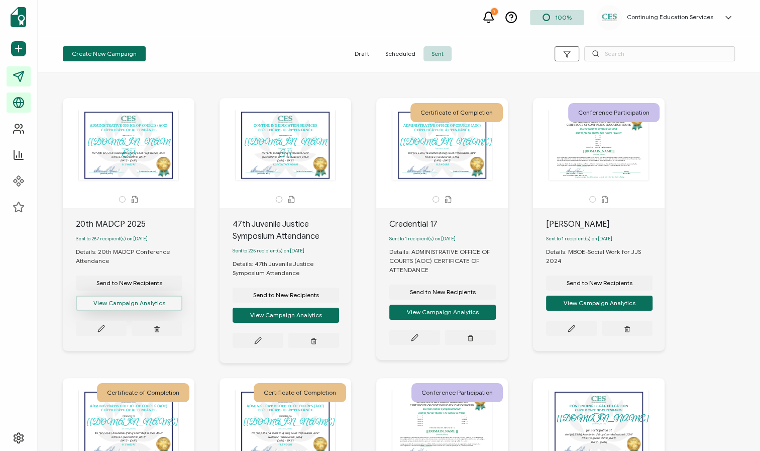
click at [138, 301] on button "View Campaign Analytics" at bounding box center [129, 303] width 107 height 15
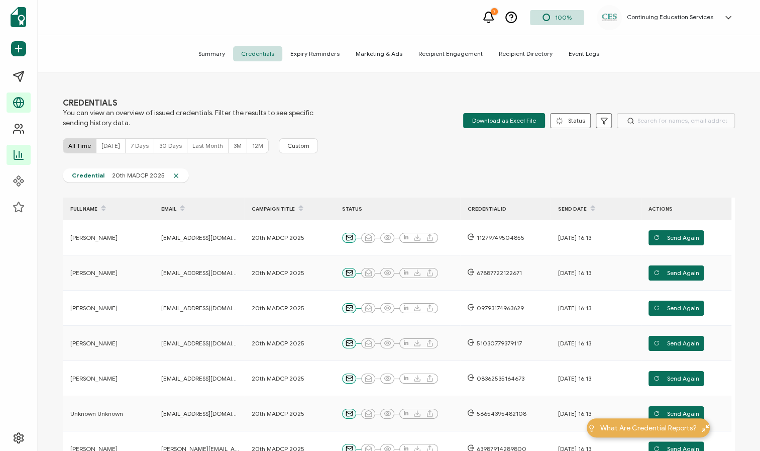
click at [109, 146] on span "[DATE]" at bounding box center [111, 146] width 19 height 8
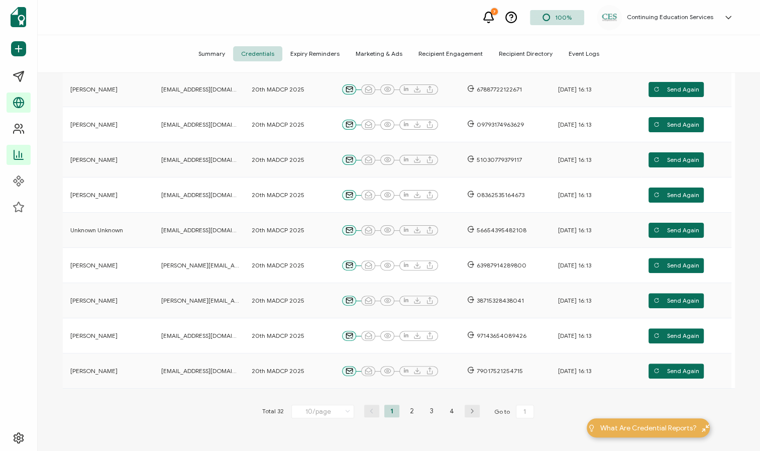
scroll to position [246, 0]
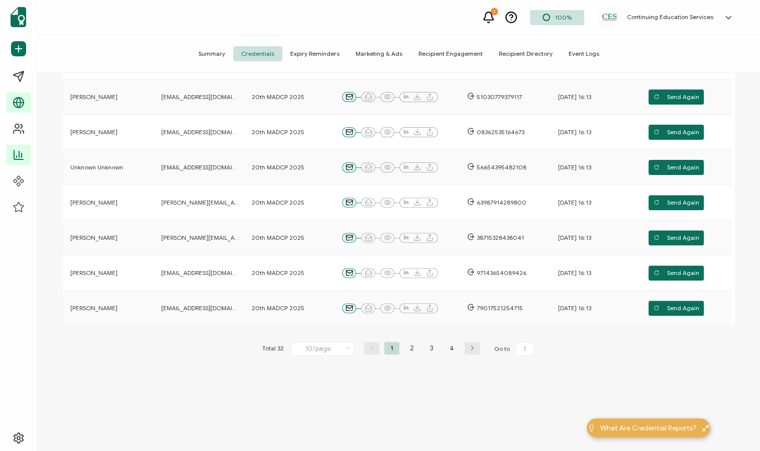
click at [461, 54] on span "Recipient Engagement" at bounding box center [451, 53] width 80 height 15
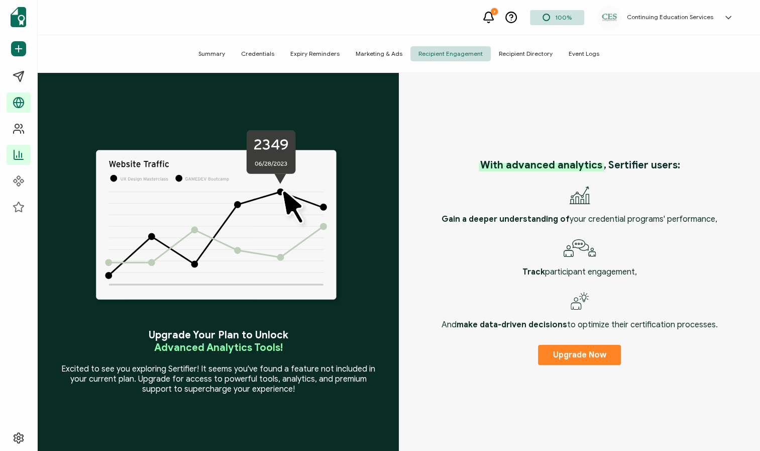
drag, startPoint x: 216, startPoint y: 53, endPoint x: 272, endPoint y: 67, distance: 57.9
click at [216, 53] on span "Summary" at bounding box center [211, 53] width 43 height 15
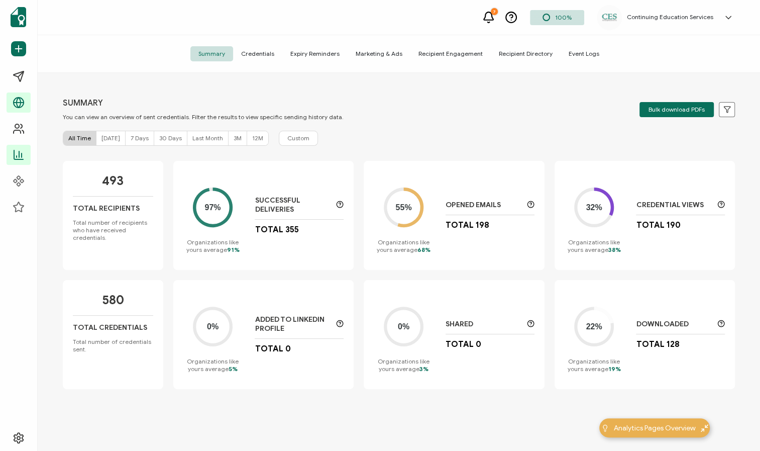
click at [111, 138] on span "[DATE]" at bounding box center [111, 138] width 19 height 8
click at [104, 142] on span "[DATE]" at bounding box center [111, 138] width 19 height 8
click at [114, 137] on span "[DATE]" at bounding box center [111, 138] width 19 height 8
drag, startPoint x: 449, startPoint y: 52, endPoint x: 446, endPoint y: 59, distance: 7.5
click at [449, 52] on span "Recipient Engagement" at bounding box center [451, 53] width 80 height 15
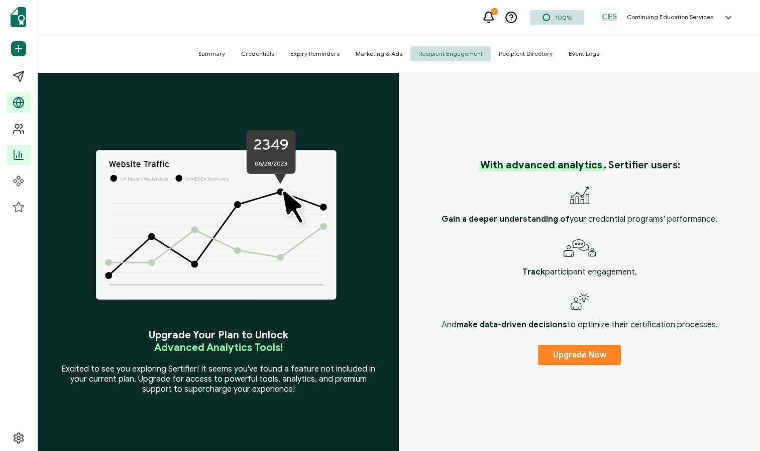
click at [268, 56] on span "Credentials" at bounding box center [257, 53] width 49 height 15
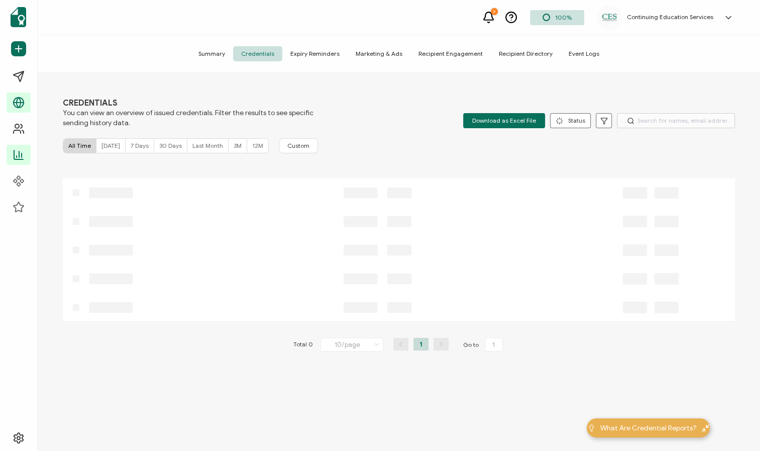
click at [104, 142] on span "[DATE]" at bounding box center [111, 146] width 19 height 8
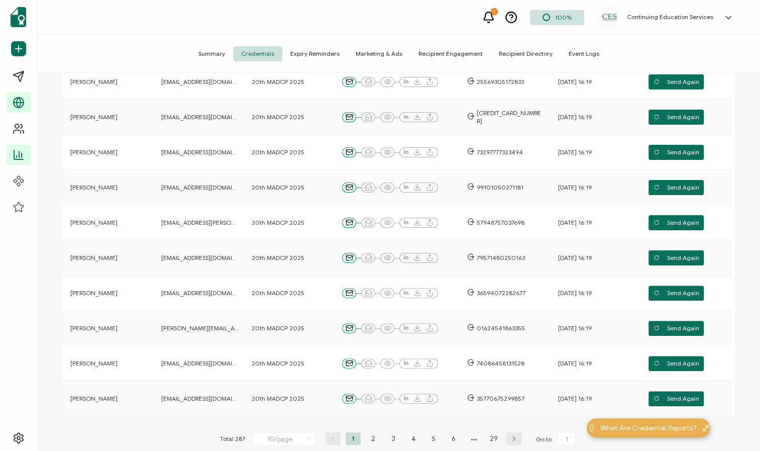
scroll to position [227, 0]
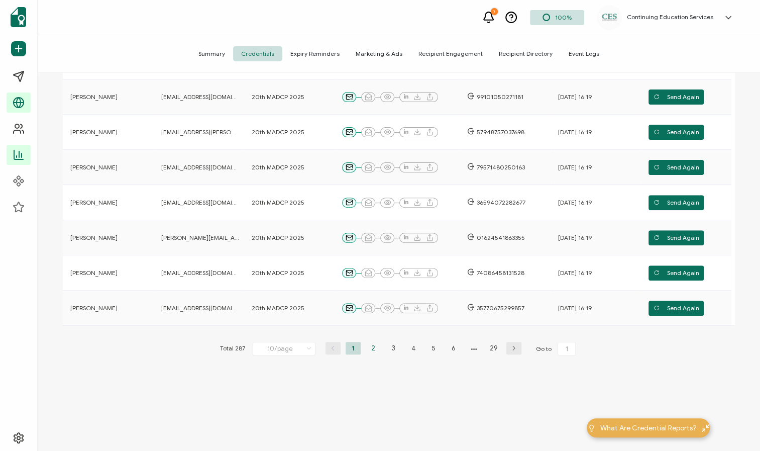
click at [371, 349] on li "2" at bounding box center [373, 348] width 15 height 13
type input "2"
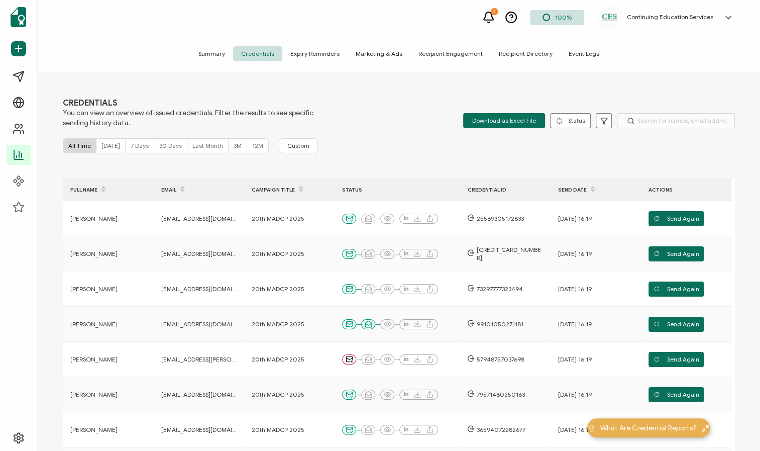
drag, startPoint x: 108, startPoint y: 142, endPoint x: 167, endPoint y: 158, distance: 61.3
click at [110, 142] on span "[DATE]" at bounding box center [111, 146] width 19 height 8
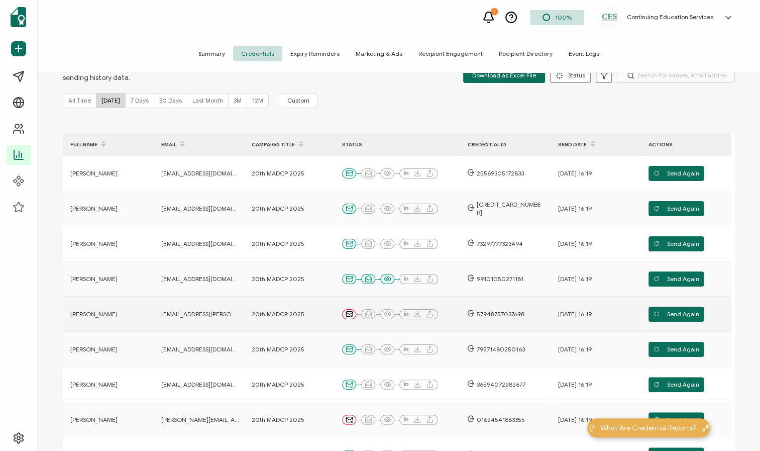
scroll to position [227, 0]
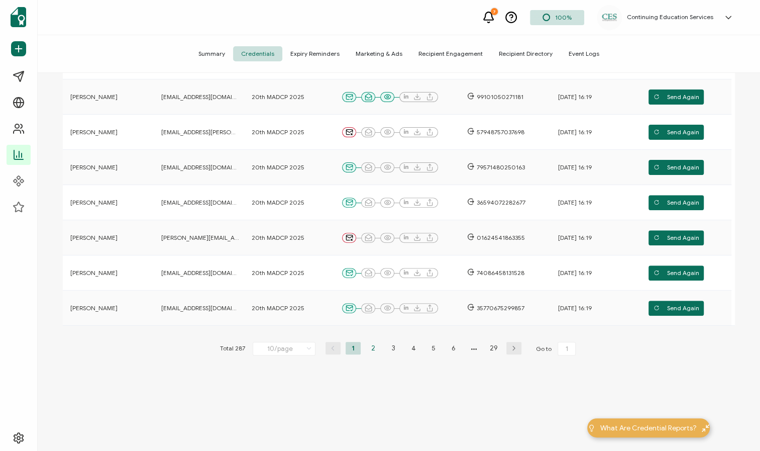
click at [373, 346] on li "2" at bounding box center [373, 348] width 15 height 13
click at [388, 348] on li "3" at bounding box center [393, 348] width 15 height 13
click at [411, 348] on li "4" at bounding box center [413, 348] width 15 height 13
click at [433, 348] on li "5" at bounding box center [433, 348] width 15 height 13
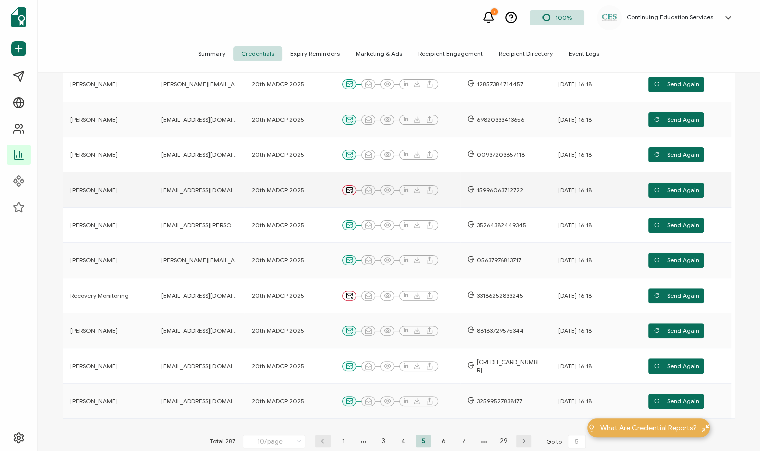
scroll to position [137, 0]
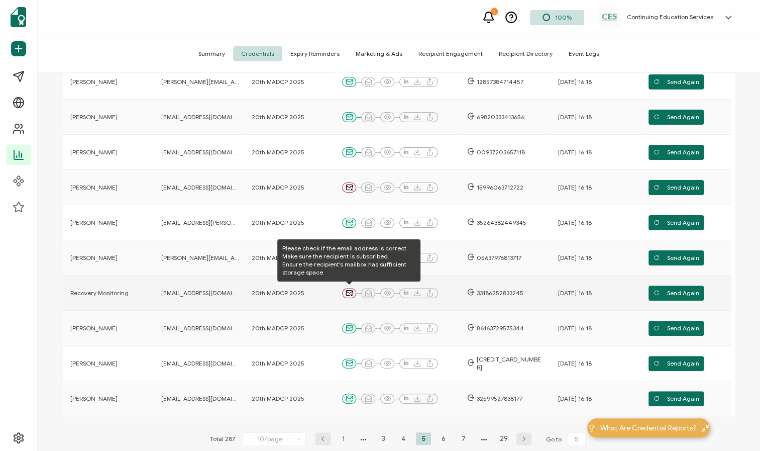
click at [349, 291] on icon at bounding box center [350, 293] width 8 height 8
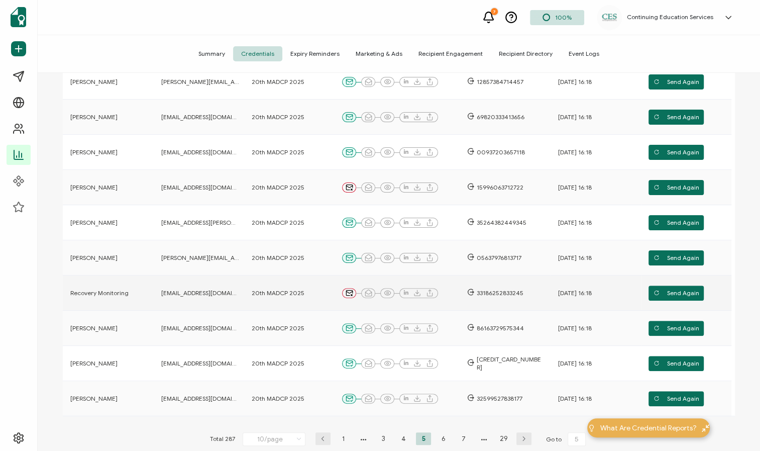
click at [118, 290] on span "Recovery Monitoring" at bounding box center [99, 293] width 58 height 8
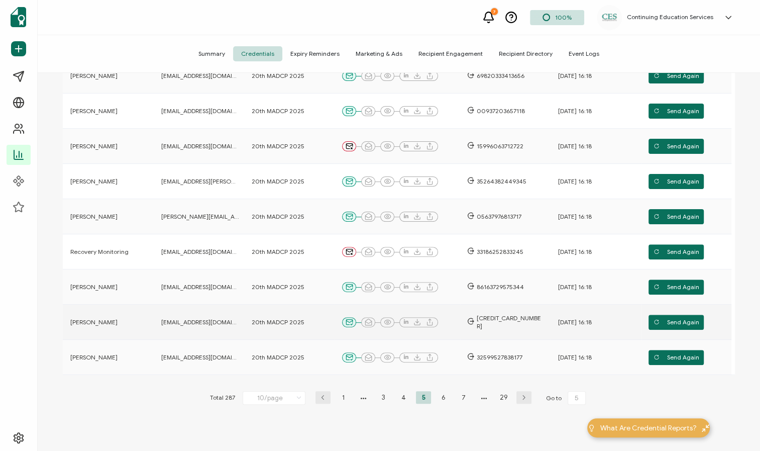
scroll to position [227, 0]
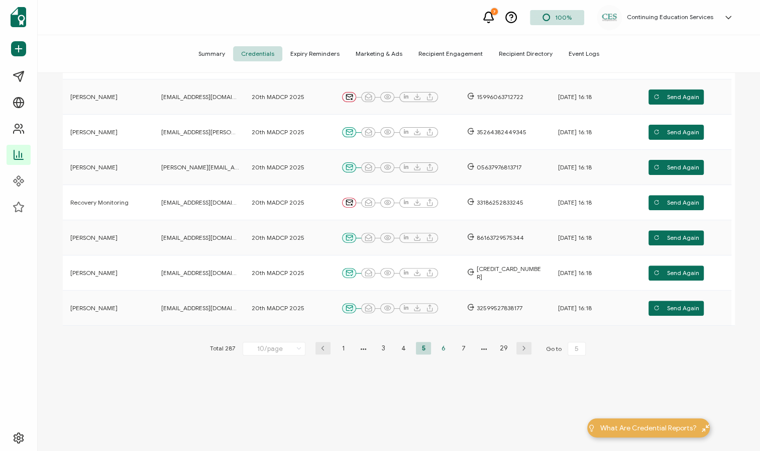
click at [444, 349] on li "6" at bounding box center [443, 348] width 15 height 13
click at [445, 348] on li "7" at bounding box center [443, 348] width 15 height 13
click at [441, 345] on li "8" at bounding box center [443, 348] width 15 height 13
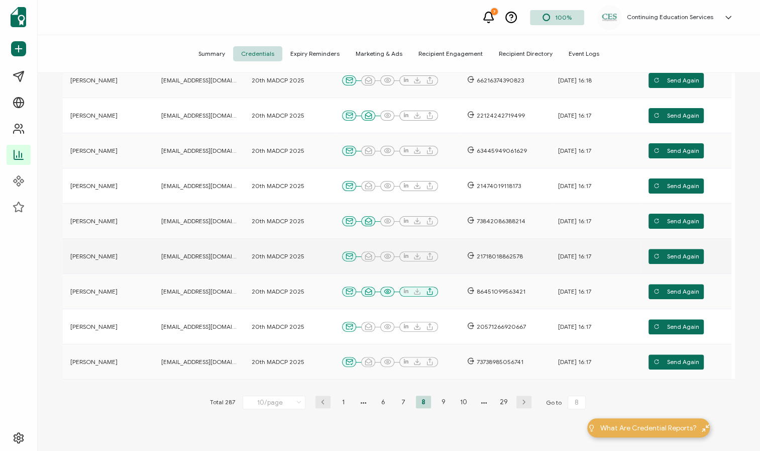
scroll to position [182, 0]
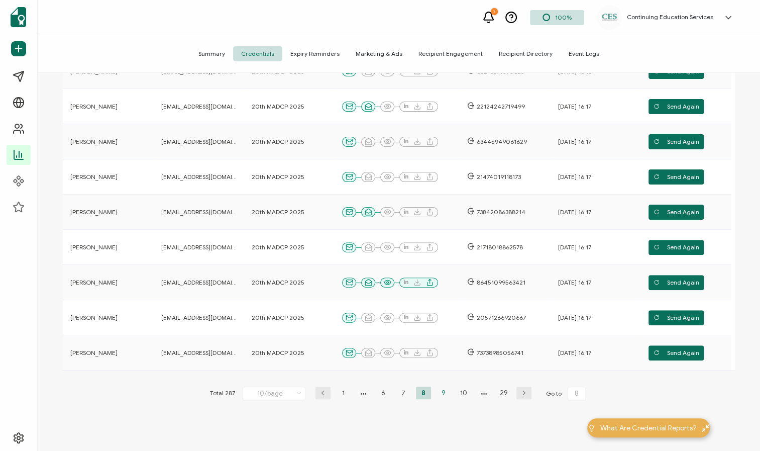
click at [445, 391] on li "9" at bounding box center [443, 392] width 15 height 13
click at [442, 392] on li "10" at bounding box center [443, 392] width 15 height 13
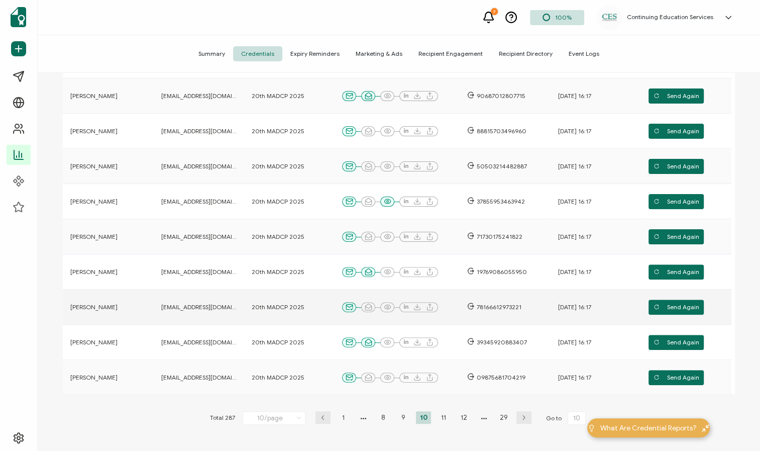
scroll to position [227, 0]
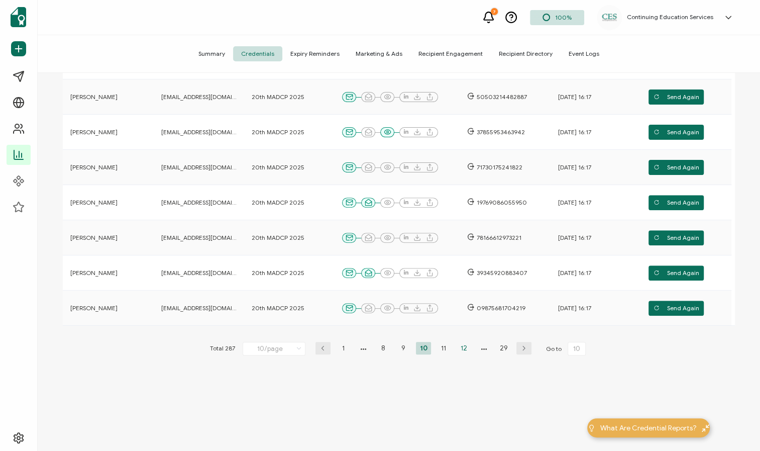
click at [444, 349] on li "11" at bounding box center [443, 348] width 15 height 13
click at [439, 346] on li "12" at bounding box center [443, 348] width 15 height 13
type input "12"
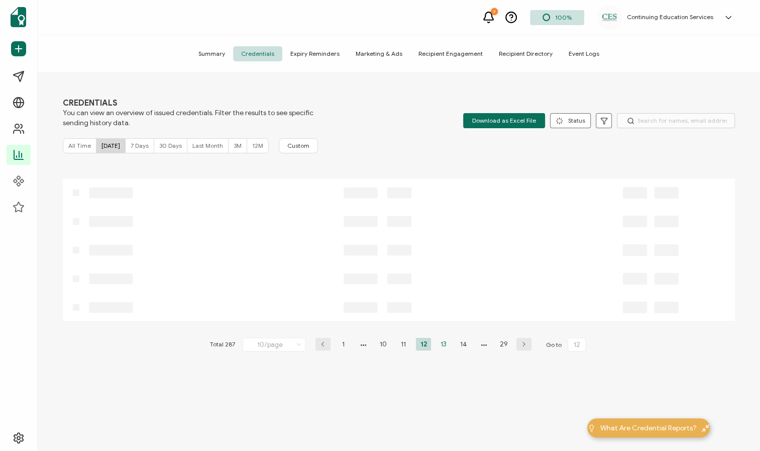
scroll to position [0, 0]
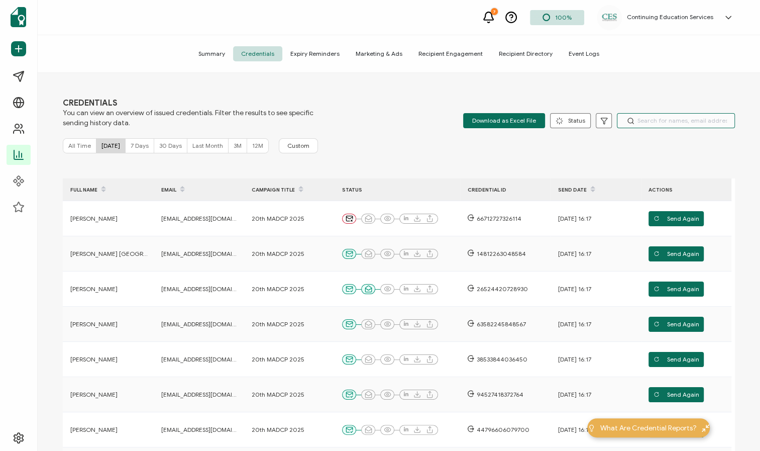
click at [642, 119] on input "text" at bounding box center [676, 120] width 118 height 15
type input "madison"
type input "1"
type input "[DOMAIN_NAME]"
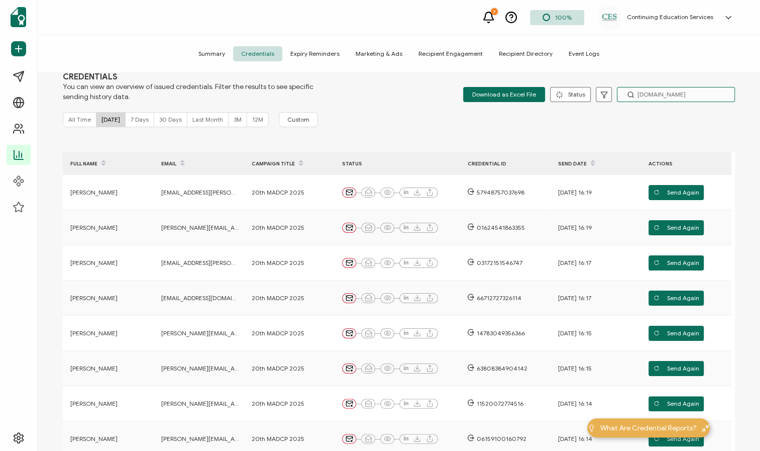
scroll to position [9, 0]
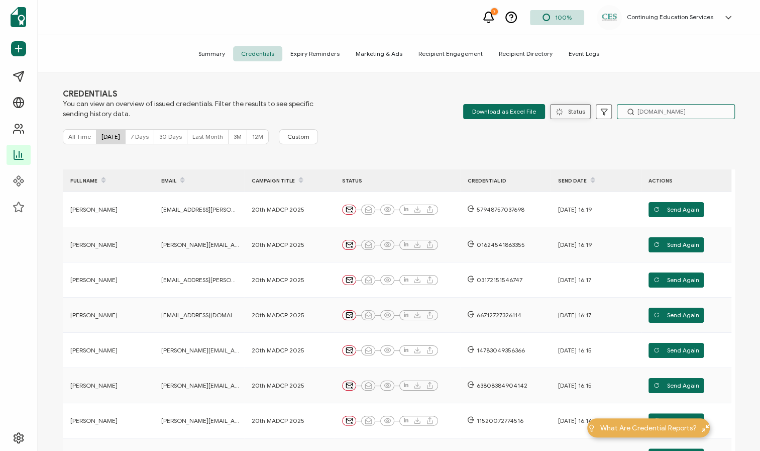
drag, startPoint x: 698, startPoint y: 113, endPoint x: 559, endPoint y: 112, distance: 139.2
click at [559, 112] on div "Download as Excel File Status Delivered Undelivered Email Opened Viewed Add to …" at bounding box center [599, 111] width 272 height 15
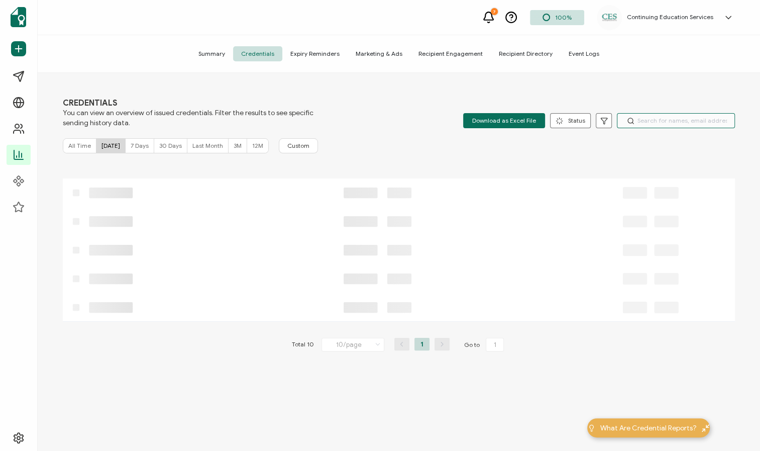
scroll to position [0, 0]
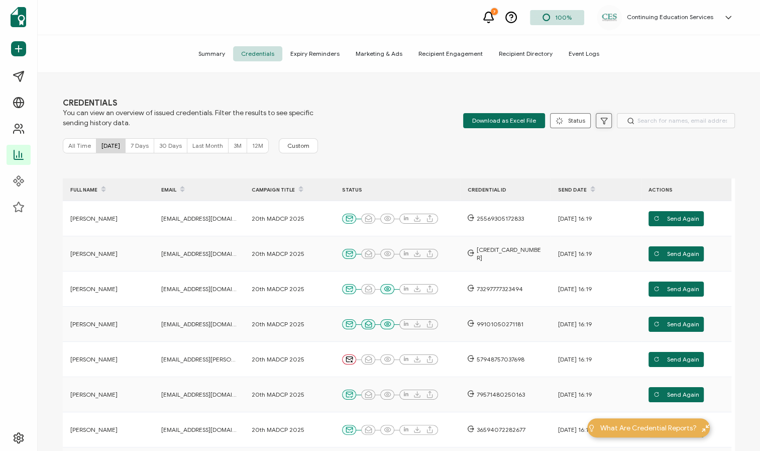
click at [602, 122] on icon at bounding box center [605, 121] width 8 height 8
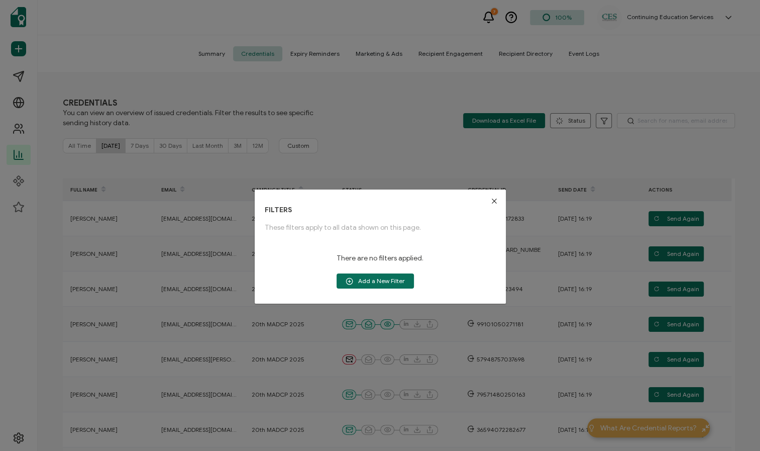
click at [490, 201] on icon "Close" at bounding box center [494, 201] width 8 height 8
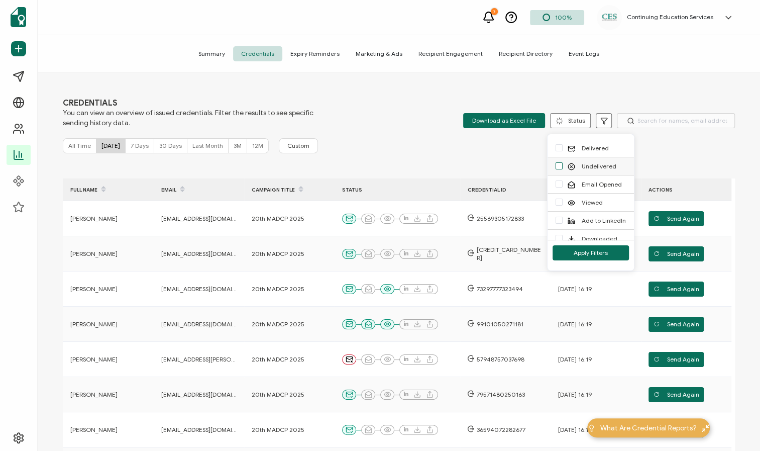
click at [559, 163] on span "checkbox-group" at bounding box center [559, 165] width 7 height 7
click at [563, 162] on input "Undelivered" at bounding box center [563, 162] width 0 height 0
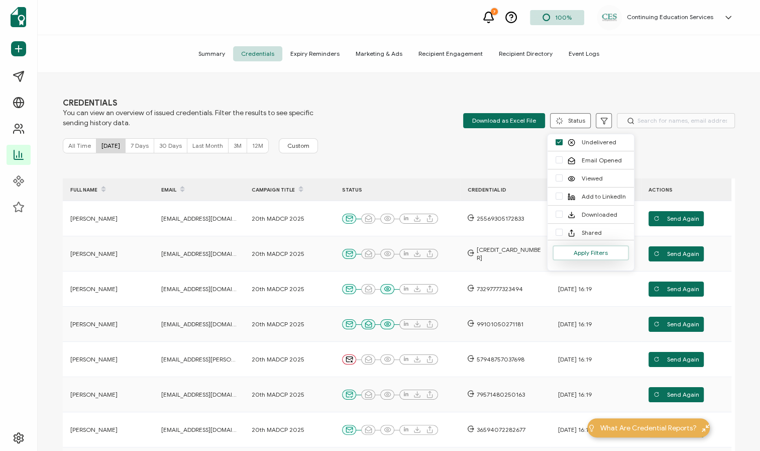
click at [592, 250] on span "Apply Filters" at bounding box center [591, 253] width 34 height 6
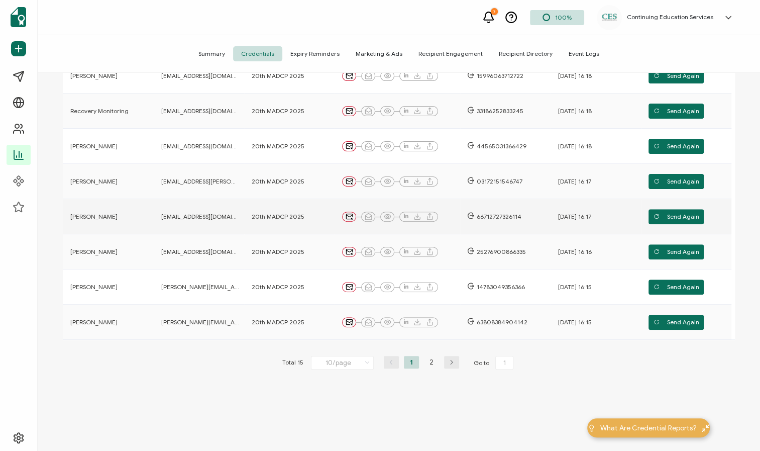
scroll to position [227, 0]
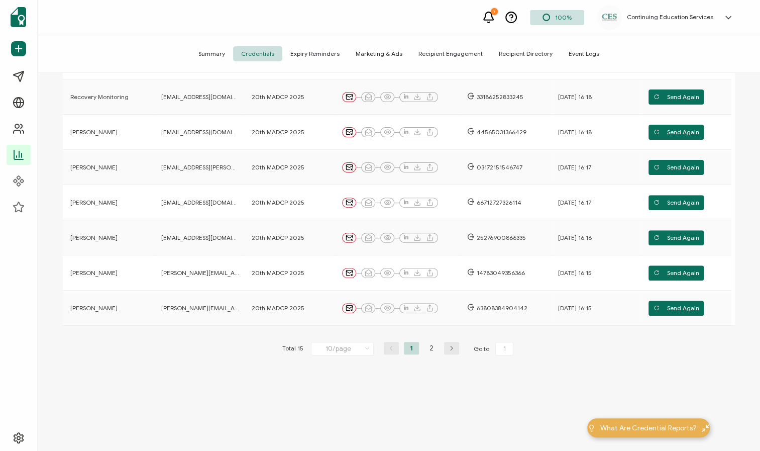
click at [447, 348] on icon "button" at bounding box center [451, 348] width 15 height 6
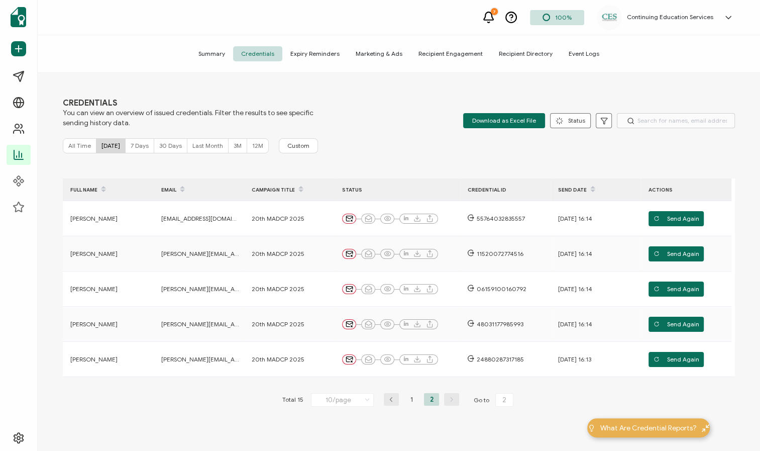
click at [388, 395] on button "button" at bounding box center [391, 399] width 15 height 13
type input "1"
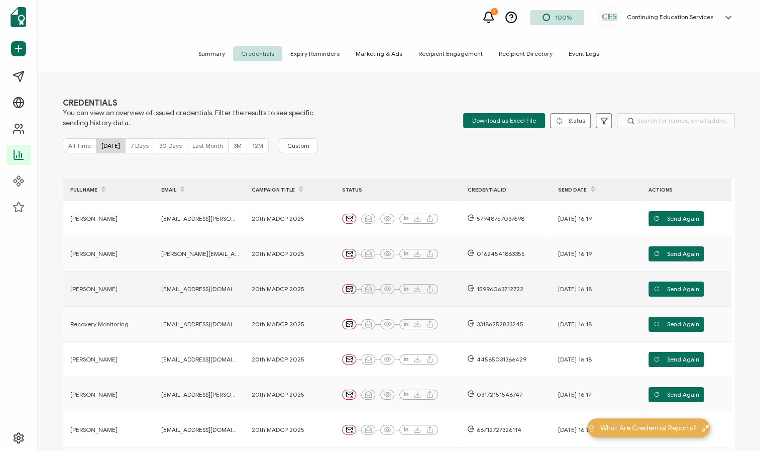
click at [219, 288] on span "[EMAIL_ADDRESS][DOMAIN_NAME]" at bounding box center [200, 289] width 78 height 8
click at [234, 287] on span "[EMAIL_ADDRESS][DOMAIN_NAME]" at bounding box center [200, 289] width 78 height 8
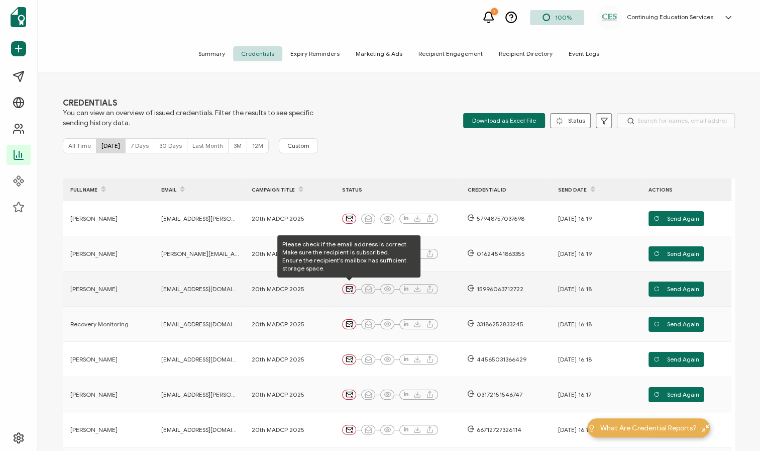
click at [349, 289] on icon at bounding box center [349, 288] width 7 height 2
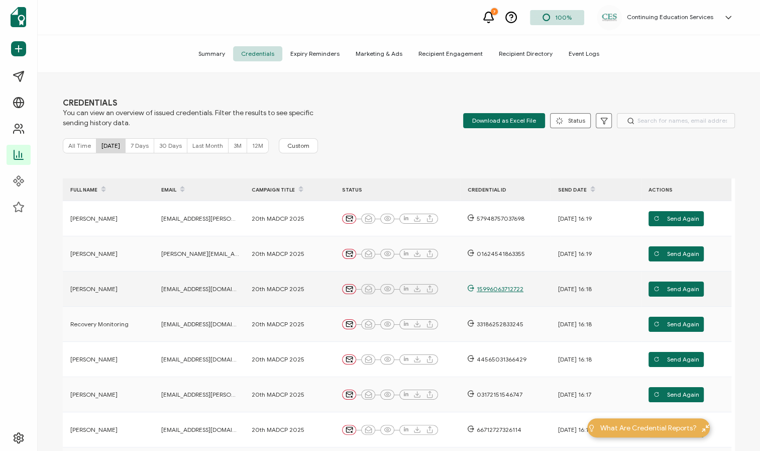
click at [493, 290] on span "15996063712722" at bounding box center [498, 289] width 49 height 8
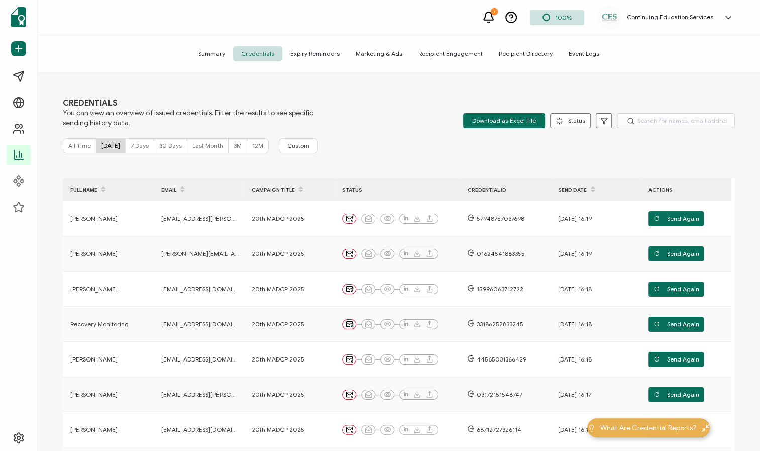
drag, startPoint x: 443, startPoint y: 52, endPoint x: 433, endPoint y: 57, distance: 11.9
click at [443, 52] on span "Recipient Engagement" at bounding box center [451, 53] width 80 height 15
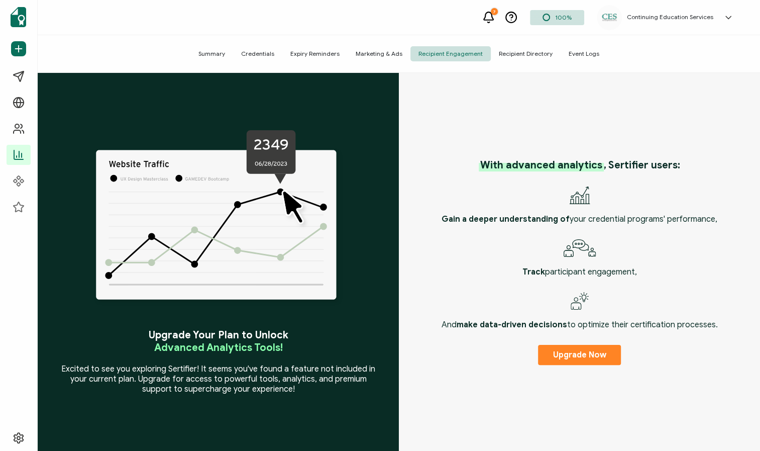
click at [540, 53] on span "Recipient Directory" at bounding box center [526, 53] width 70 height 15
click at [517, 51] on span "Recipient Directory" at bounding box center [526, 53] width 70 height 15
click at [467, 52] on span "Recipient Engagement" at bounding box center [451, 53] width 80 height 15
click at [577, 53] on span "Event Logs" at bounding box center [584, 53] width 47 height 15
click at [388, 53] on span "Marketing & Ads" at bounding box center [379, 53] width 63 height 15
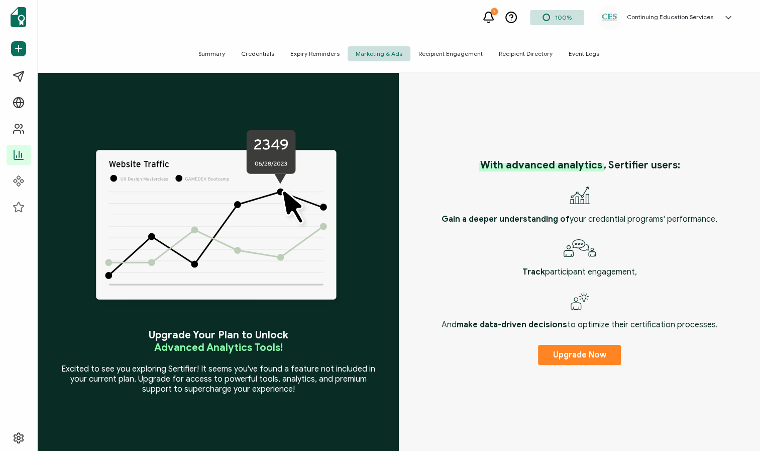
click at [224, 52] on span "Summary" at bounding box center [211, 53] width 43 height 15
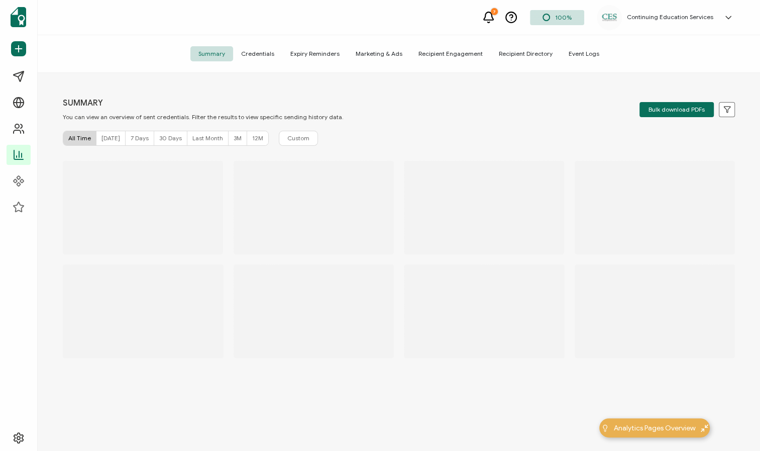
click at [537, 52] on span "Recipient Directory" at bounding box center [526, 53] width 70 height 15
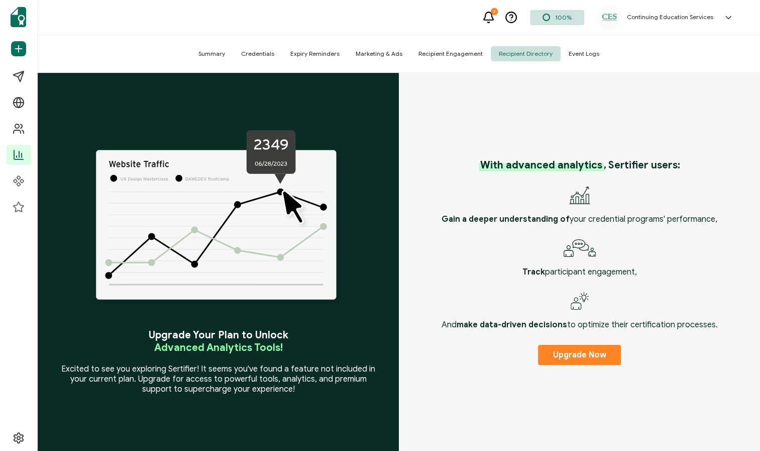
click at [218, 51] on span "Summary" at bounding box center [211, 53] width 43 height 15
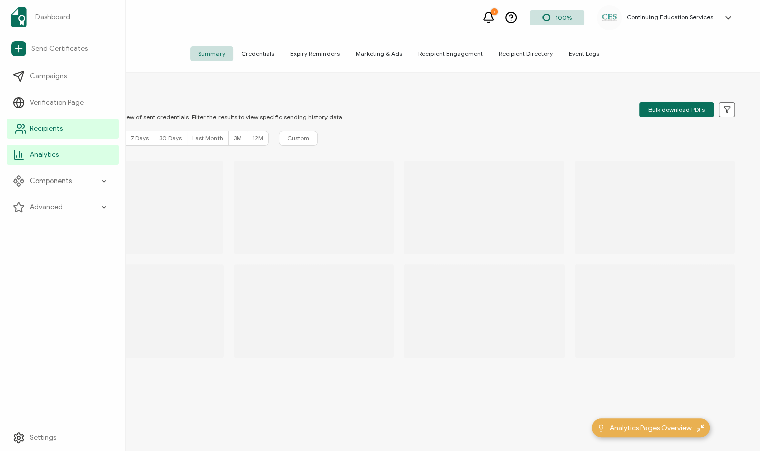
click at [23, 128] on icon at bounding box center [24, 126] width 2 height 4
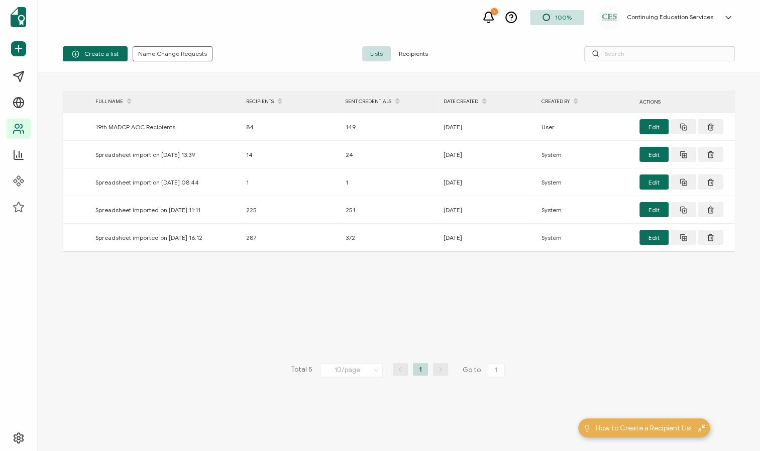
click at [425, 54] on span "Recipients" at bounding box center [413, 53] width 45 height 15
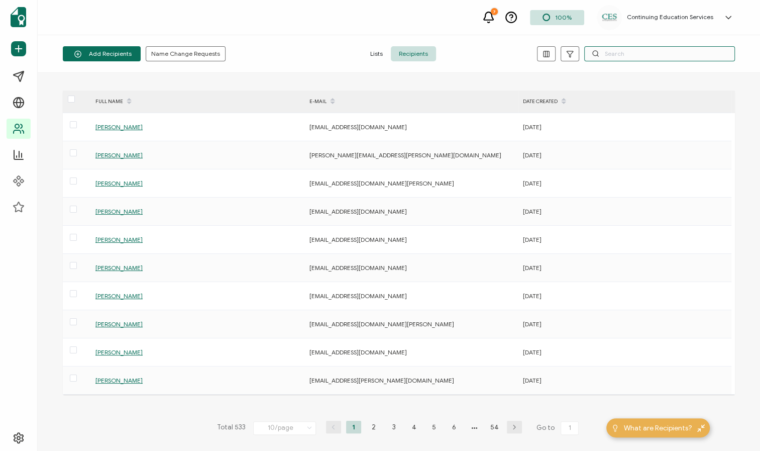
click at [616, 52] on input "text" at bounding box center [659, 53] width 151 height 15
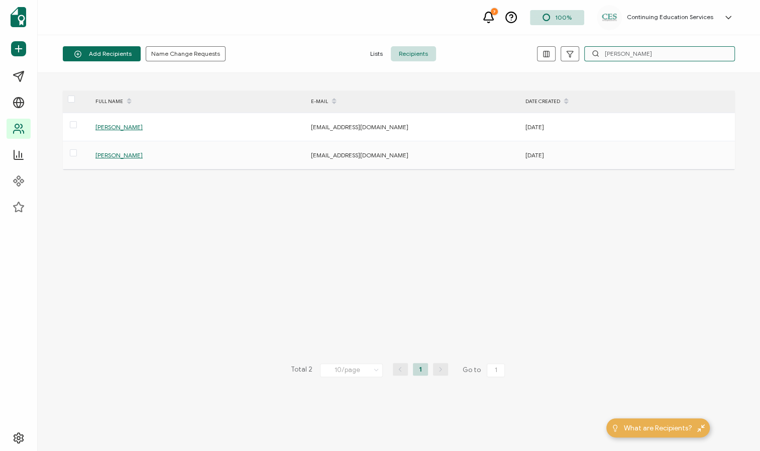
type input "[PERSON_NAME]"
click at [566, 15] on span "100%" at bounding box center [563, 18] width 17 height 8
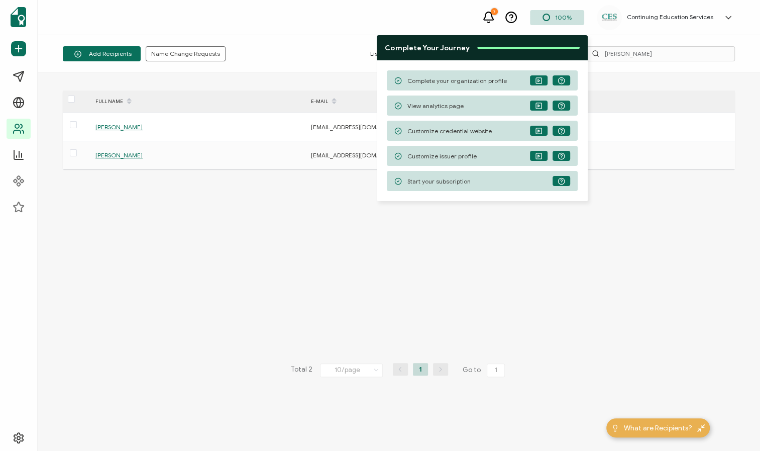
click at [566, 15] on span "100%" at bounding box center [563, 18] width 17 height 8
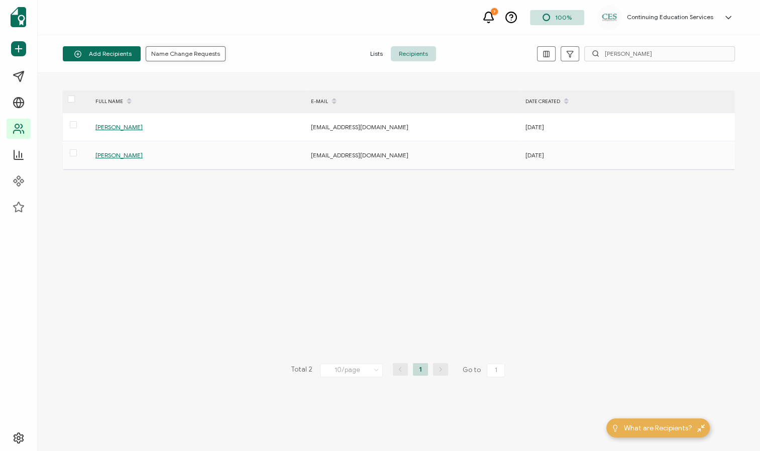
click at [170, 54] on span "Name Change Requests" at bounding box center [185, 54] width 69 height 6
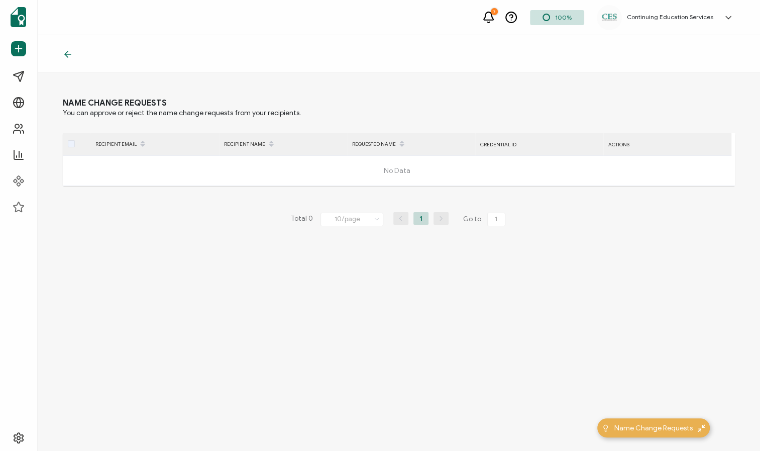
click at [69, 54] on icon at bounding box center [68, 54] width 6 height 0
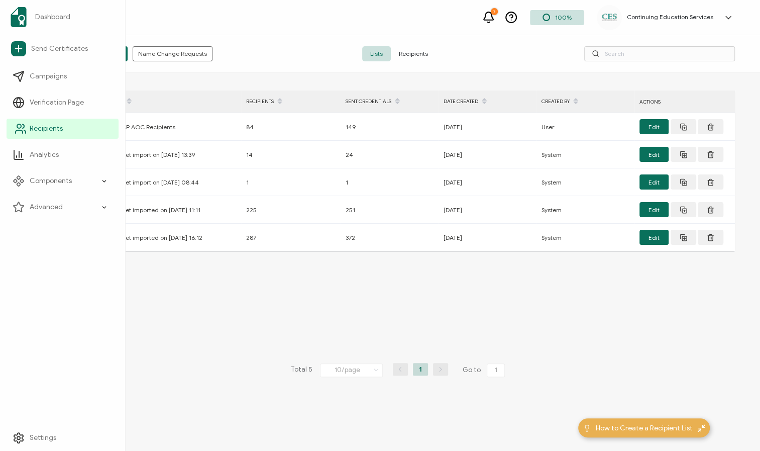
click at [25, 129] on icon at bounding box center [21, 129] width 12 height 12
click at [28, 210] on div "Advanced" at bounding box center [63, 207] width 112 height 20
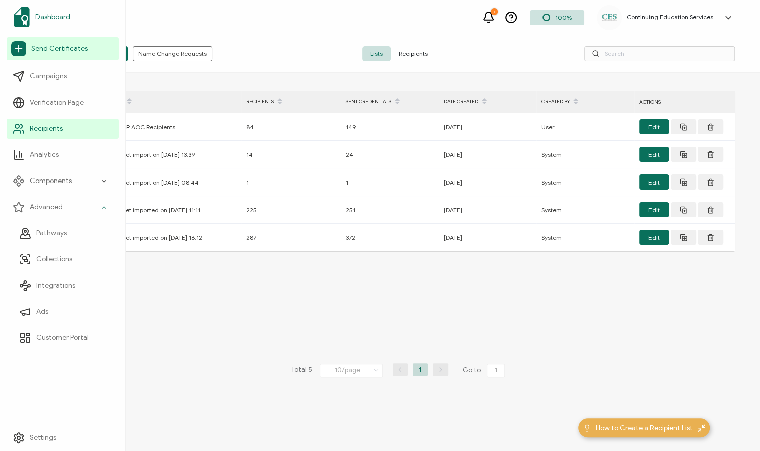
click at [52, 17] on span "Dashboard" at bounding box center [52, 17] width 35 height 10
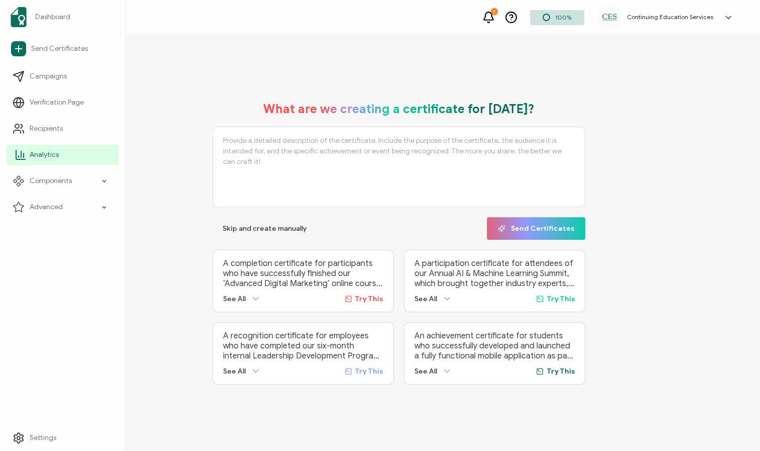
click at [38, 153] on span "Analytics" at bounding box center [44, 155] width 29 height 10
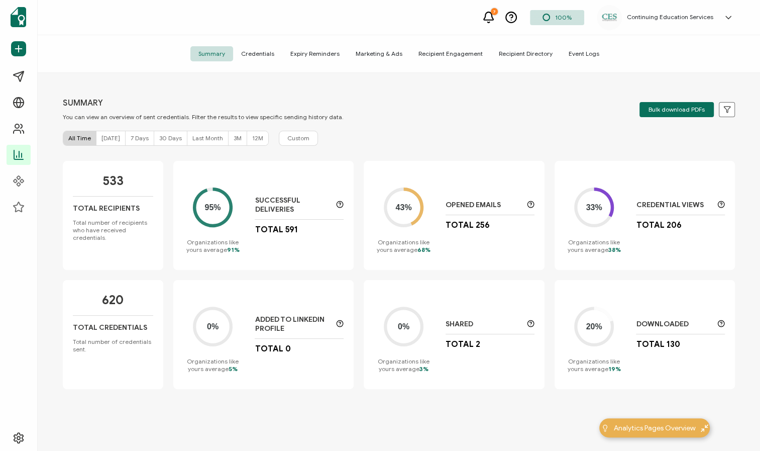
click at [106, 138] on span "[DATE]" at bounding box center [111, 138] width 19 height 8
